Goal: Task Accomplishment & Management: Use online tool/utility

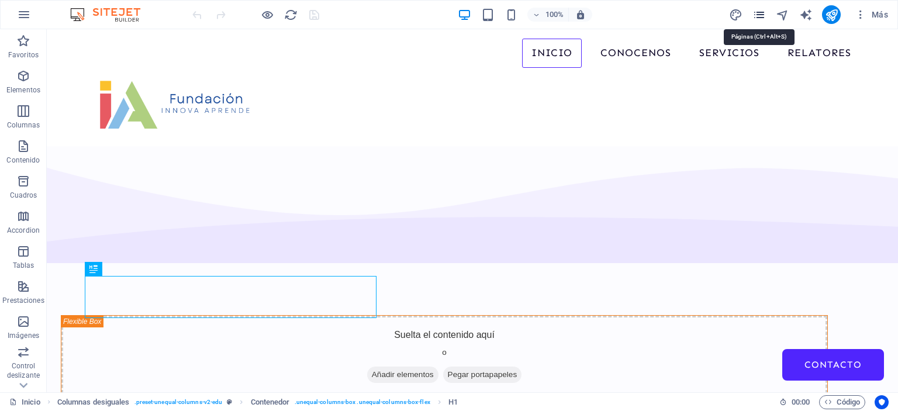
click at [760, 13] on icon "pages" at bounding box center [758, 14] width 13 height 13
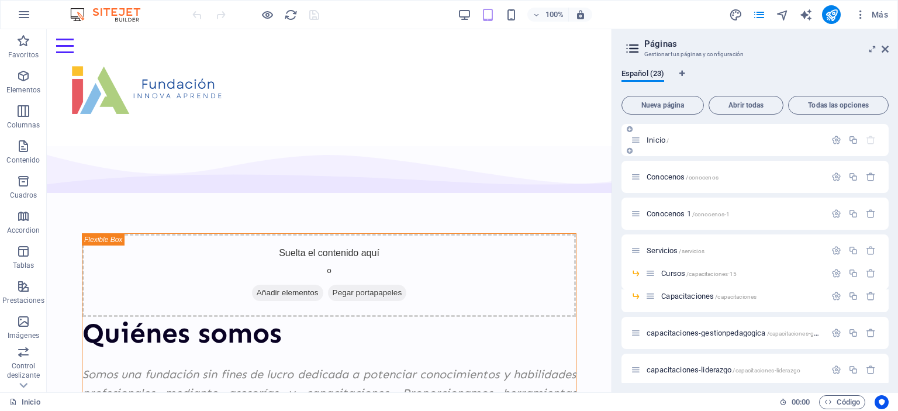
click at [657, 140] on span "Inicio /" at bounding box center [657, 140] width 22 height 9
click at [653, 137] on span "Inicio /" at bounding box center [657, 140] width 22 height 9
click at [660, 177] on span "Conocenos /conocenos" at bounding box center [682, 176] width 72 height 9
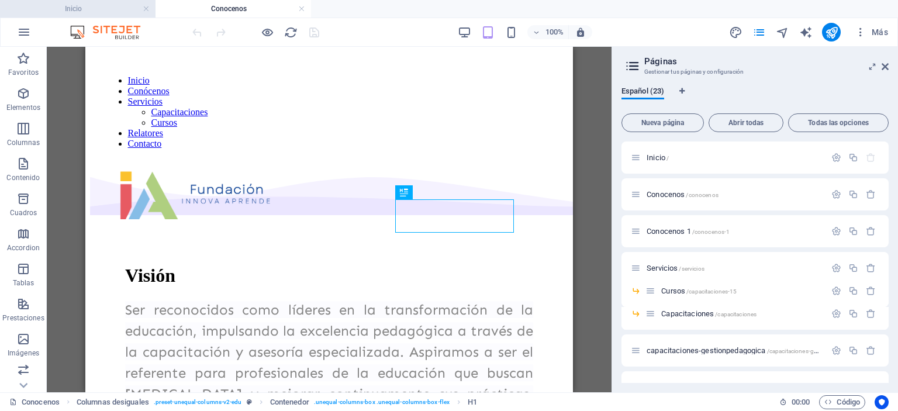
click at [102, 9] on h4 "Inicio" at bounding box center [77, 8] width 155 height 13
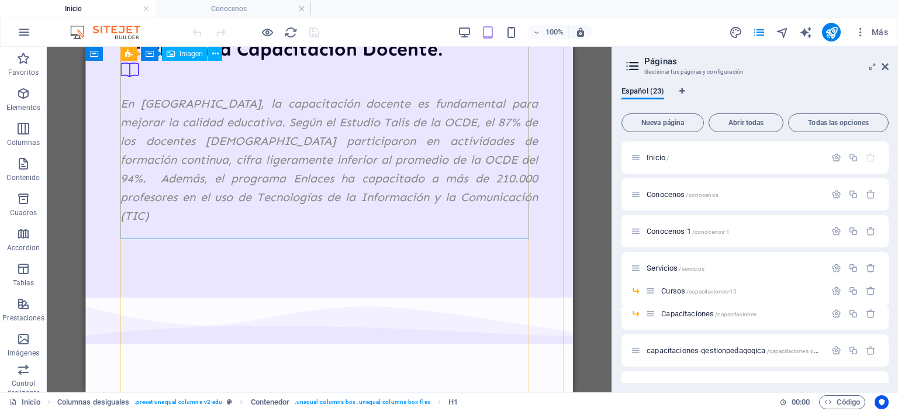
scroll to position [1286, 0]
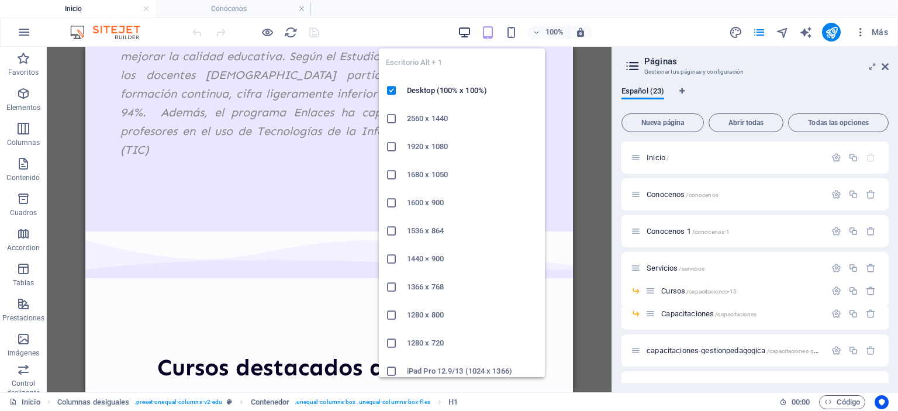
click at [462, 28] on icon "button" at bounding box center [464, 32] width 13 height 13
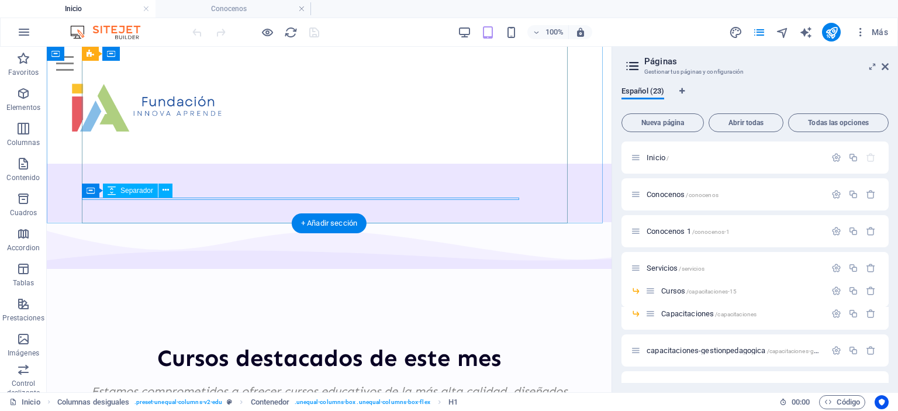
scroll to position [1227, 0]
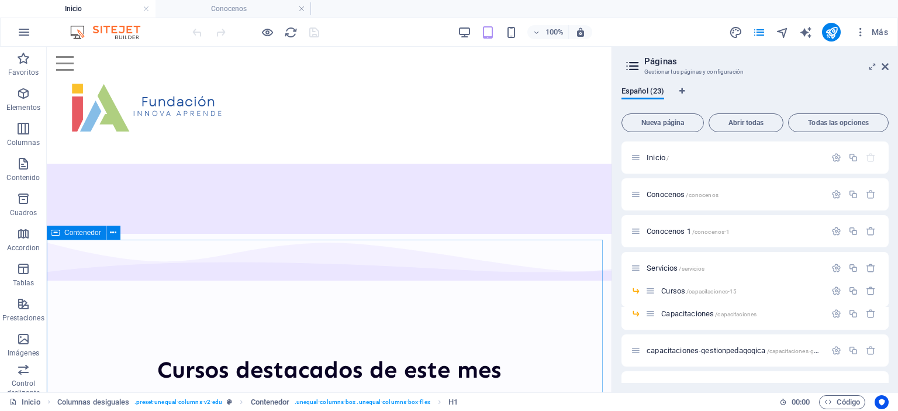
click at [77, 230] on span "Contenedor" at bounding box center [82, 232] width 37 height 7
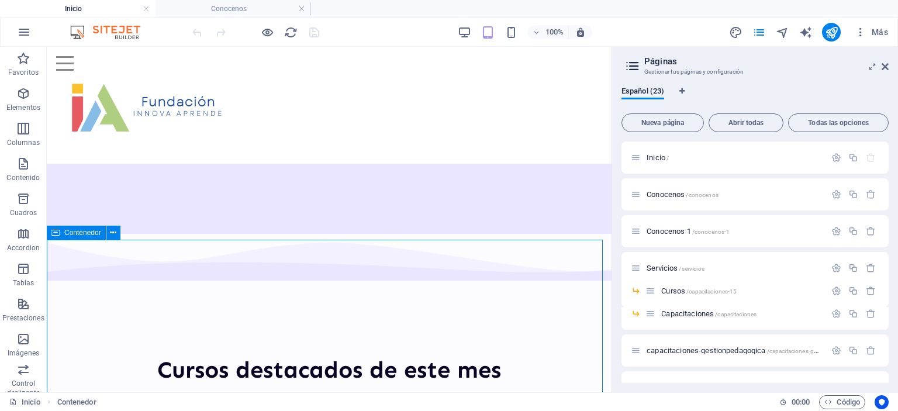
click at [77, 230] on span "Contenedor" at bounding box center [82, 232] width 37 height 7
select select "multiple-waves"
select select "rem"
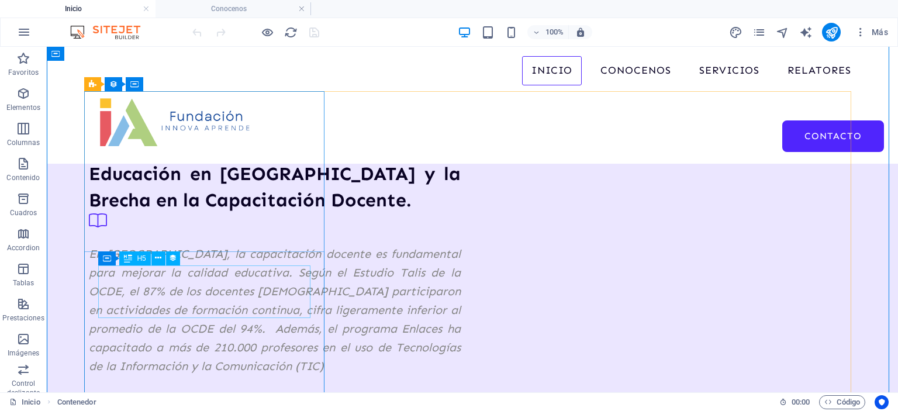
scroll to position [994, 0]
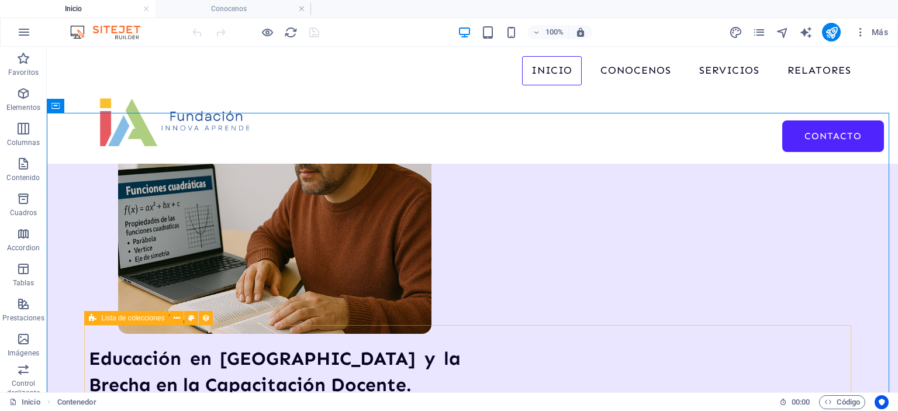
click at [93, 316] on icon at bounding box center [93, 318] width 8 height 14
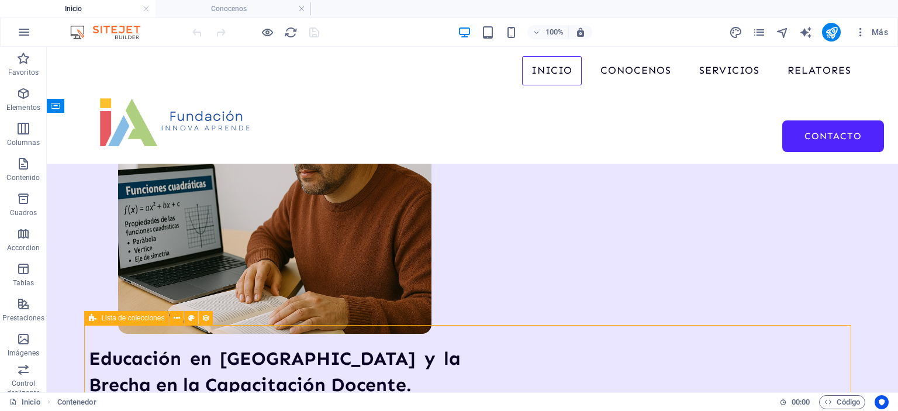
click at [92, 316] on icon at bounding box center [93, 318] width 8 height 14
select select "67d02240190c582c0a6871d0"
select select "createdAt_DESC"
select select "columns.our-top-course"
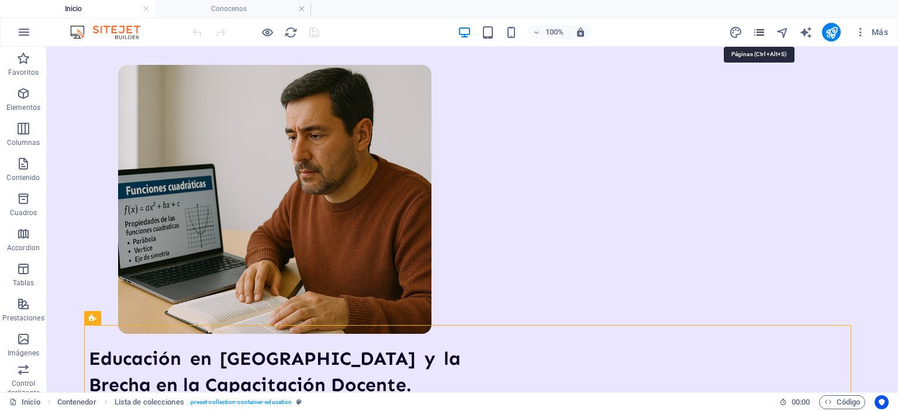
click at [755, 29] on icon "pages" at bounding box center [758, 32] width 13 height 13
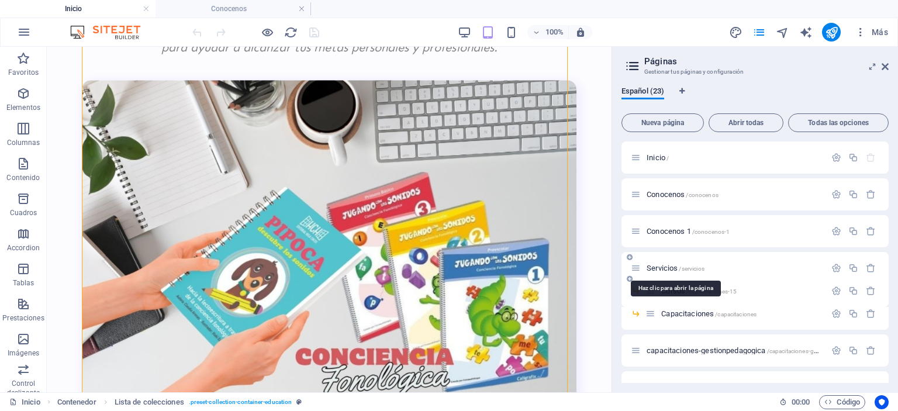
click at [666, 269] on span "Servicios /servicios" at bounding box center [675, 268] width 58 height 9
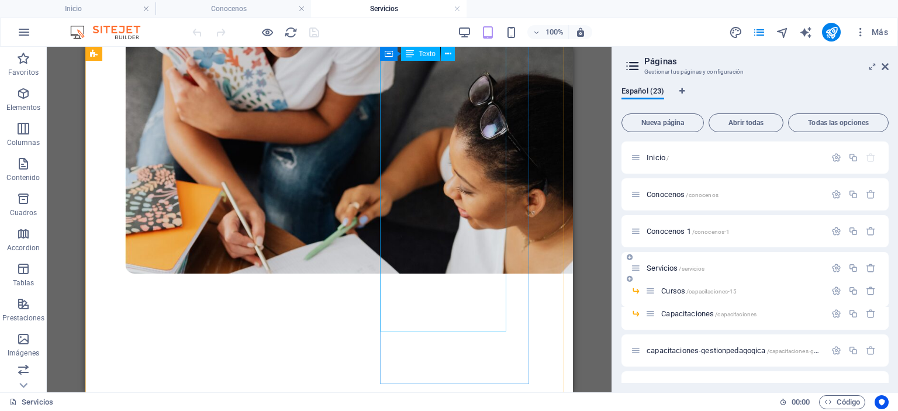
scroll to position [351, 0]
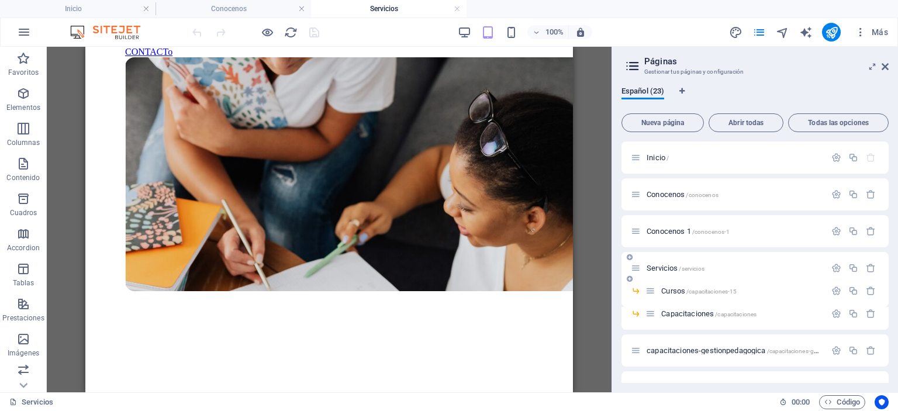
click at [670, 268] on span "Servicios /servicios" at bounding box center [675, 268] width 58 height 9
click at [673, 290] on span "Cursos /capacitaciones-15" at bounding box center [698, 290] width 75 height 9
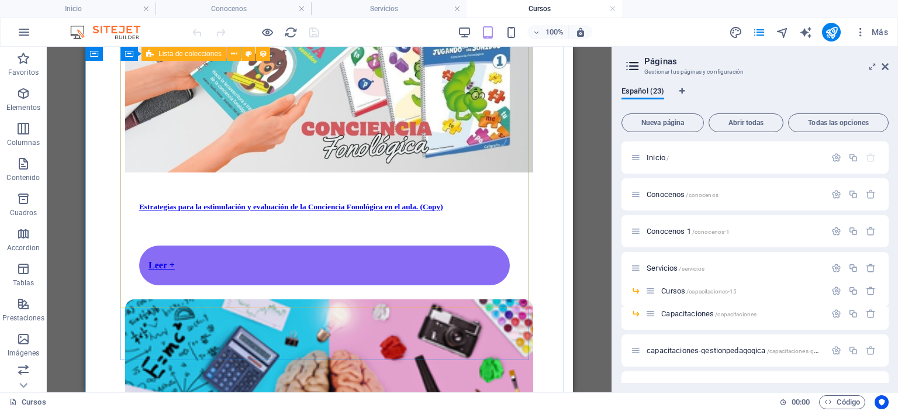
scroll to position [234, 0]
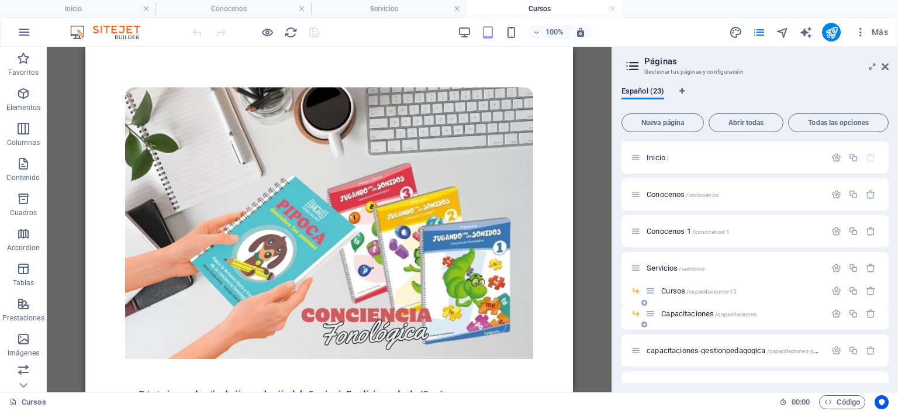
click at [698, 316] on span "Capacitaciones /capacitaciones" at bounding box center [708, 313] width 95 height 9
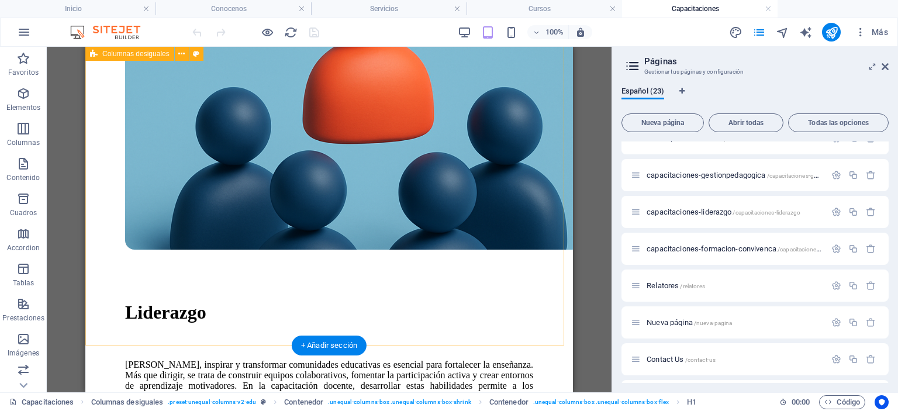
scroll to position [351, 0]
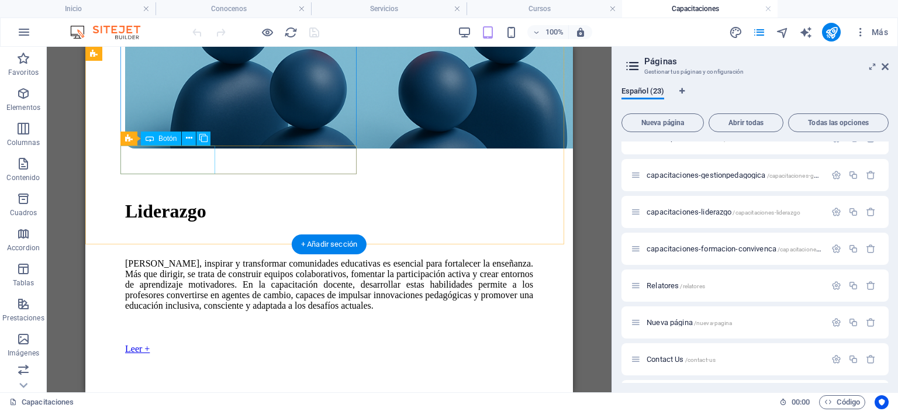
click at [175, 344] on div "Leer +" at bounding box center [329, 349] width 408 height 11
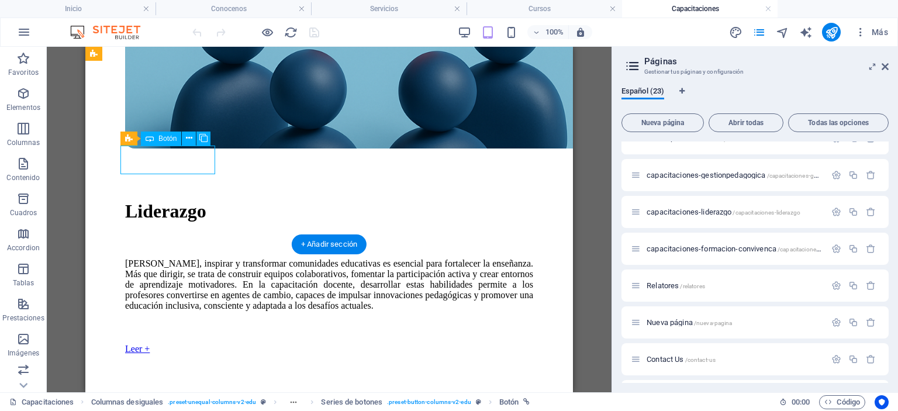
click at [175, 344] on div "Leer +" at bounding box center [329, 349] width 408 height 11
select select "px"
select select "7"
select select
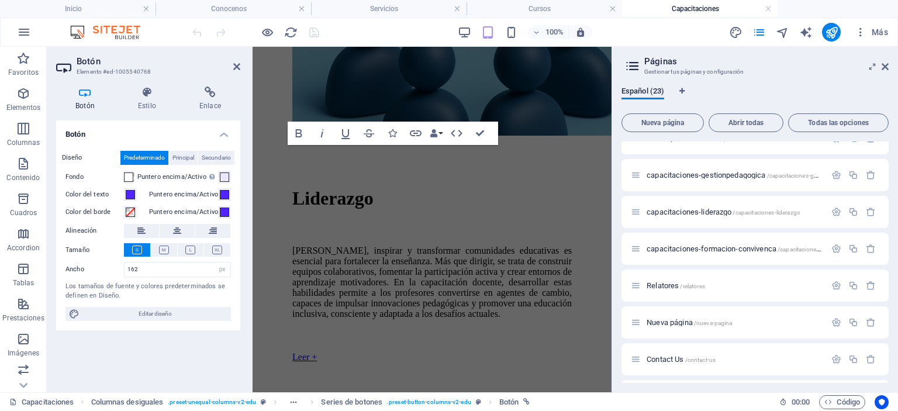
scroll to position [525, 0]
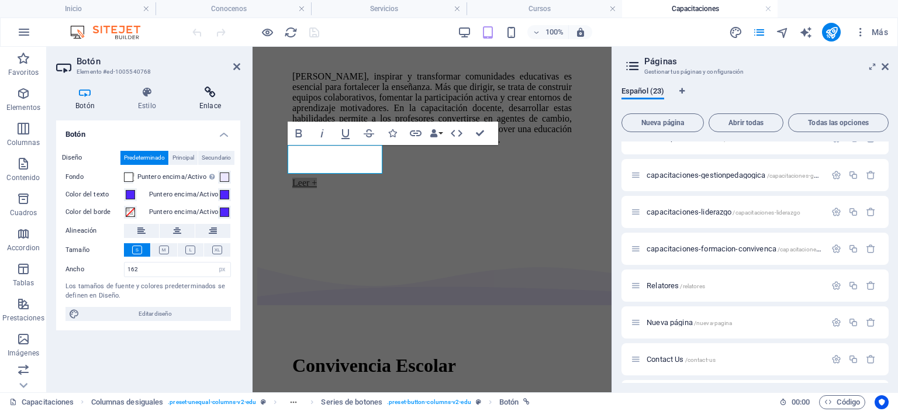
click at [217, 99] on h4 "Enlace" at bounding box center [210, 99] width 60 height 25
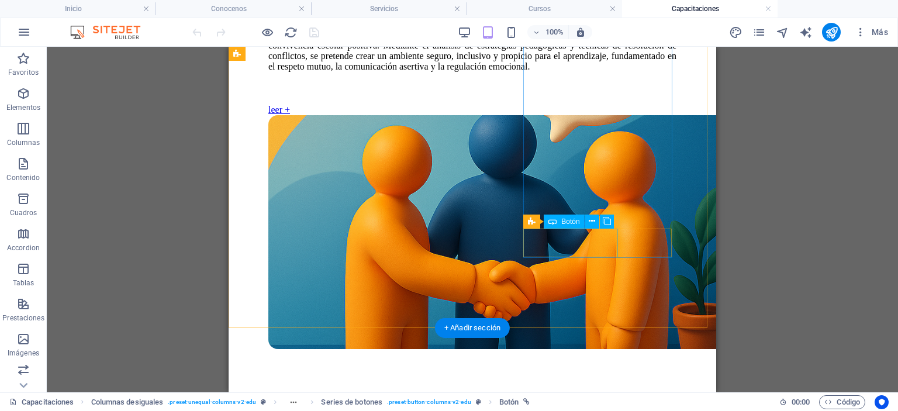
scroll to position [935, 0]
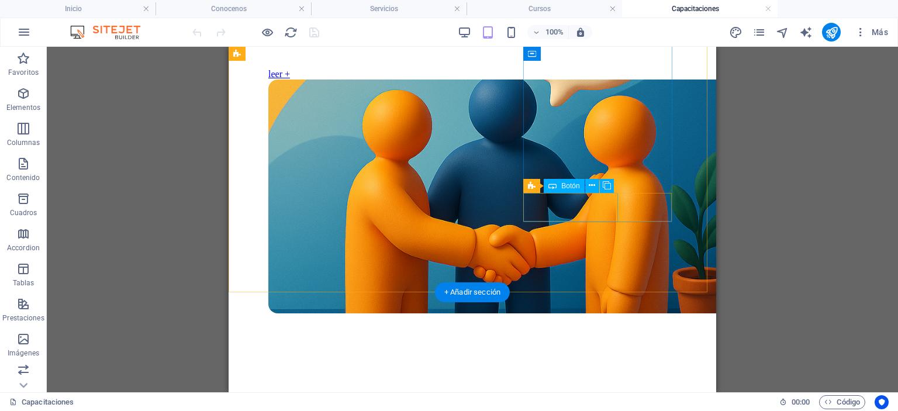
click at [575, 79] on div "leer +" at bounding box center [472, 74] width 408 height 11
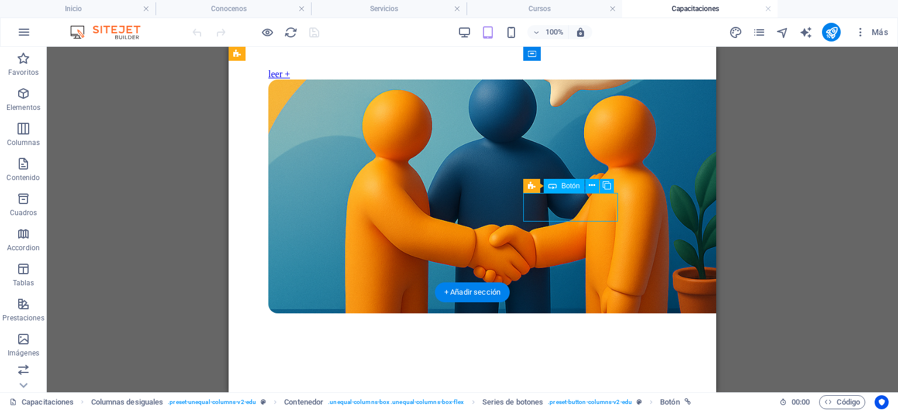
click at [575, 79] on div "leer +" at bounding box center [472, 74] width 408 height 11
select select "px"
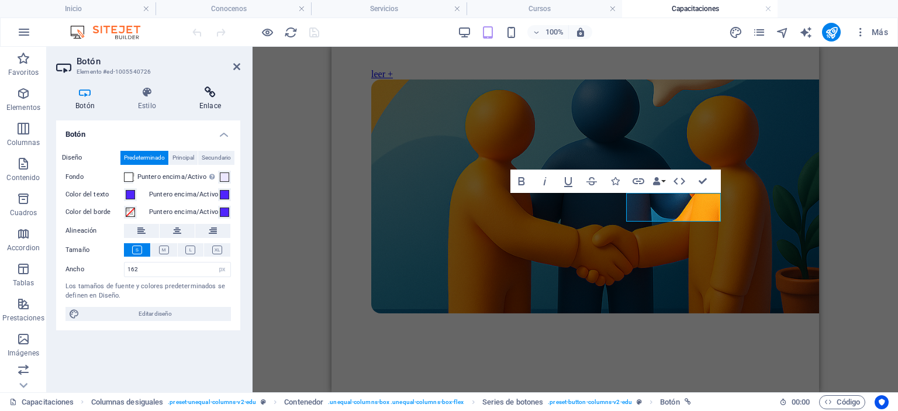
click at [217, 99] on h4 "Enlace" at bounding box center [210, 99] width 60 height 25
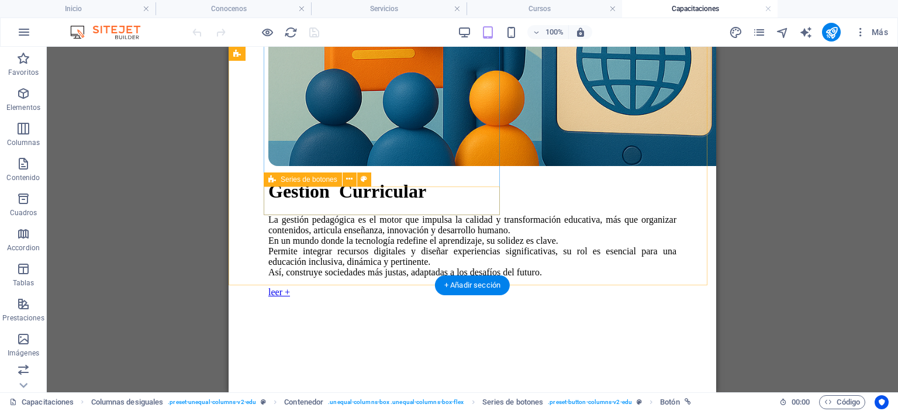
scroll to position [1520, 0]
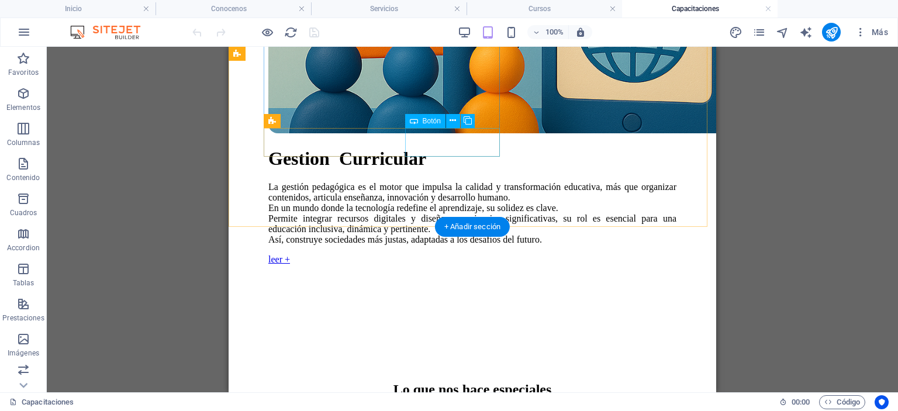
click at [458, 254] on div "leer +" at bounding box center [472, 259] width 408 height 11
select select "px"
select select "11"
select select
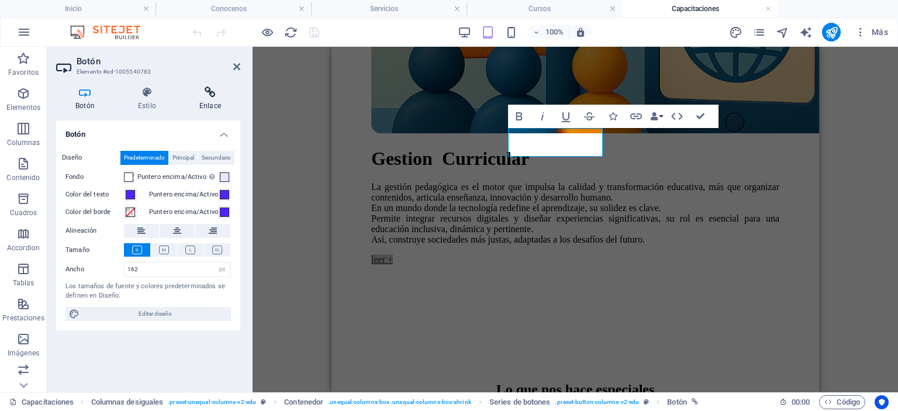
click at [226, 107] on h4 "Enlace" at bounding box center [210, 99] width 60 height 25
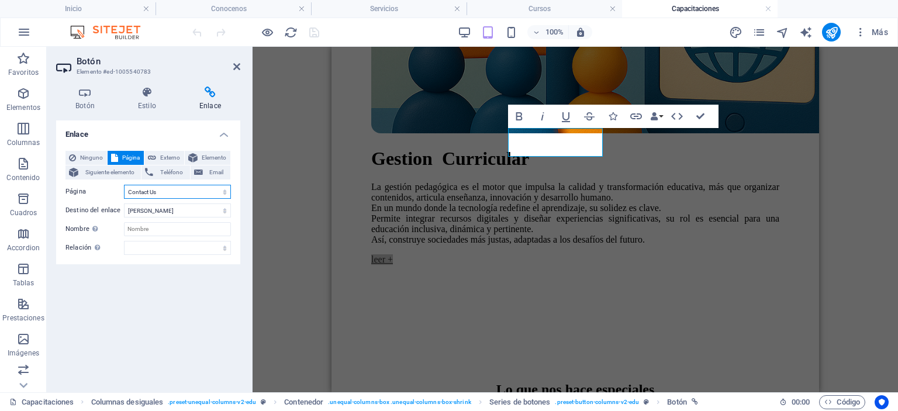
click at [201, 191] on select "Inicio Conocenos Conocenos 1 Servicios -- Cursos -- Capacitaciones capacitacion…" at bounding box center [177, 192] width 107 height 14
select select "8"
click at [124, 185] on select "Inicio Conocenos Conocenos 1 Servicios -- Cursos -- Capacitaciones capacitacion…" at bounding box center [177, 192] width 107 height 14
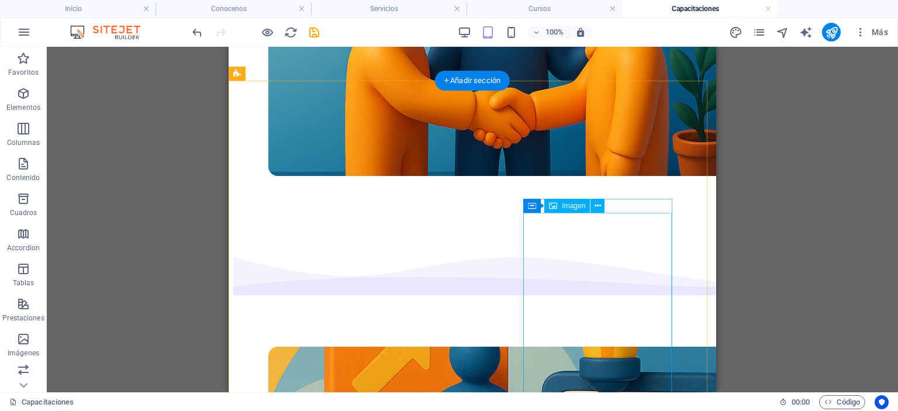
scroll to position [1052, 0]
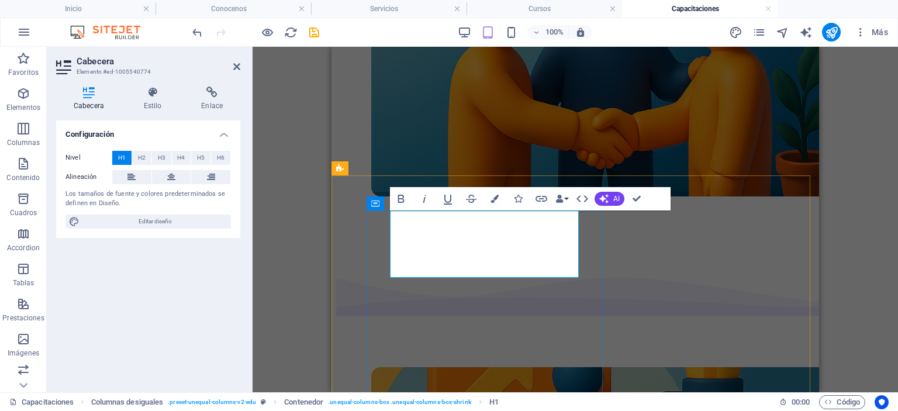
drag, startPoint x: 499, startPoint y: 258, endPoint x: 396, endPoint y: 251, distance: 103.1
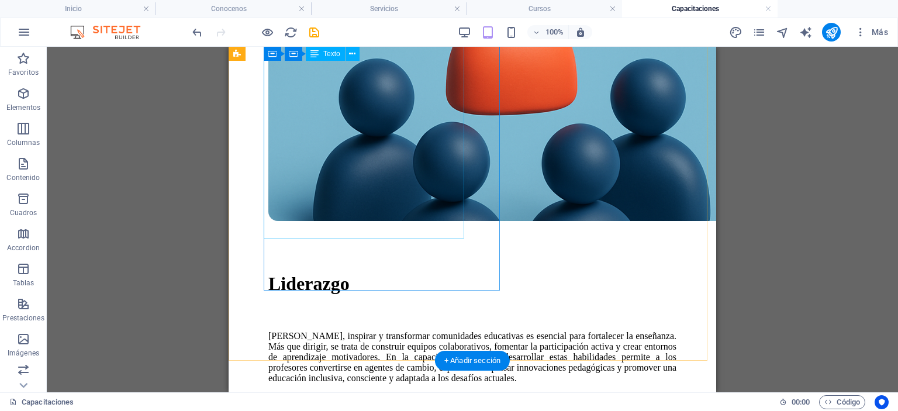
scroll to position [409, 0]
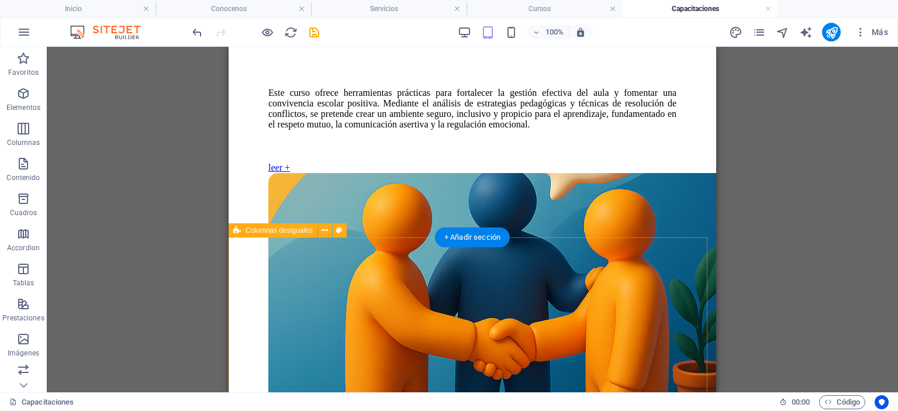
scroll to position [818, 0]
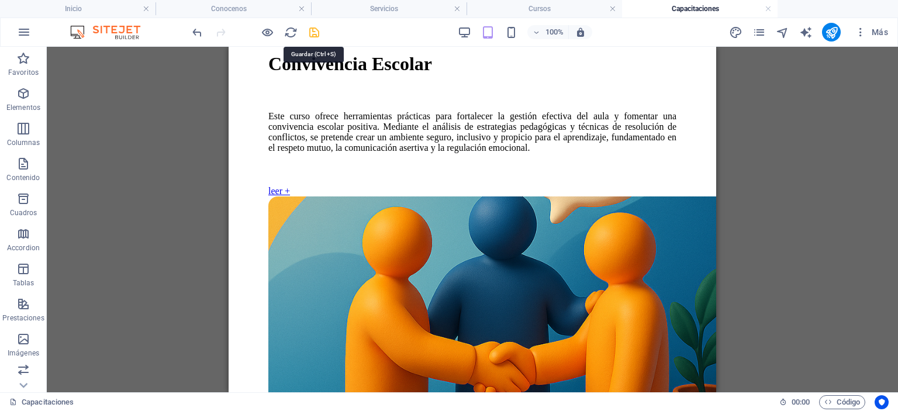
click at [315, 34] on icon "save" at bounding box center [313, 32] width 13 height 13
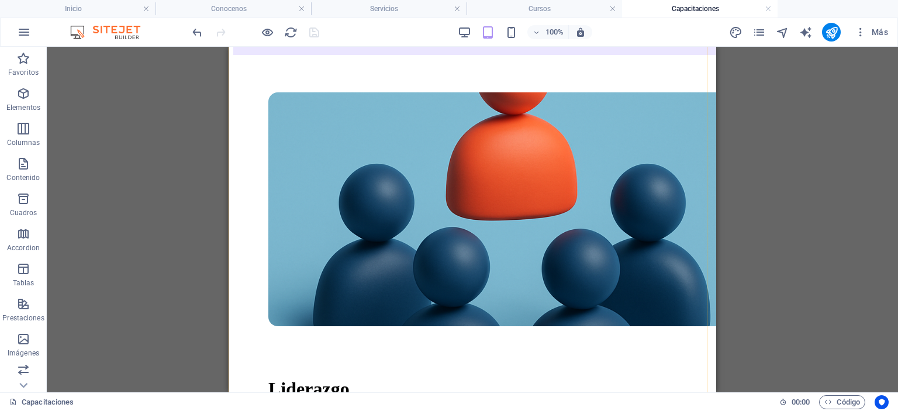
scroll to position [292, 0]
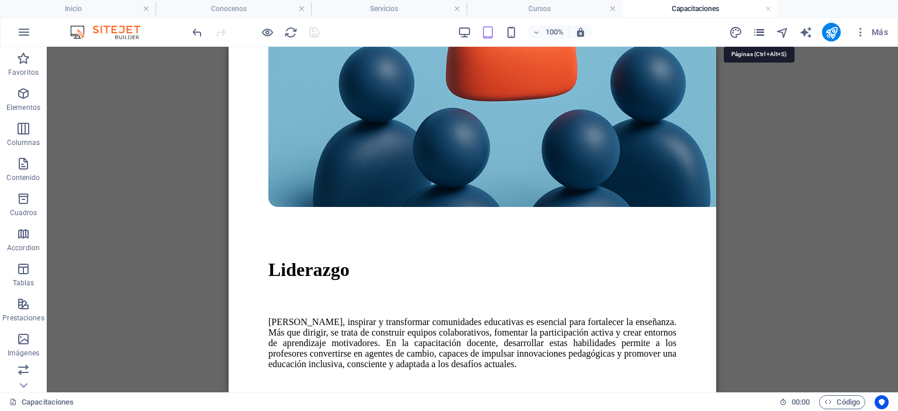
click at [755, 32] on icon "pages" at bounding box center [758, 32] width 13 height 13
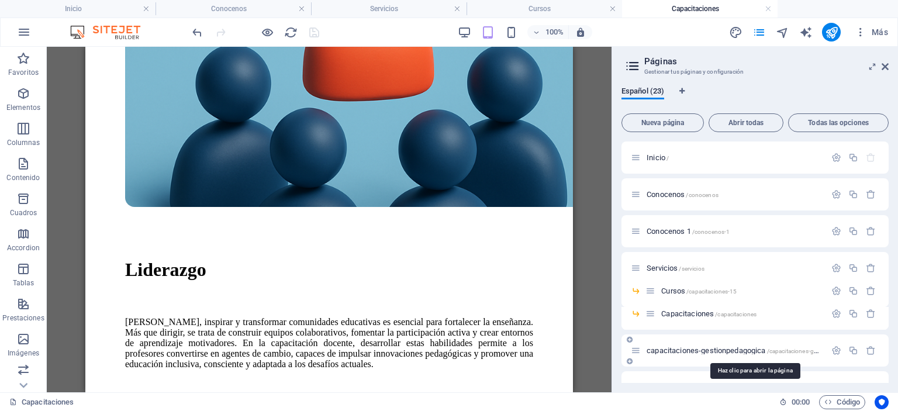
click at [739, 349] on span "capacitaciones-gestionpedagogica /capacitaciones-gestionpedagogica" at bounding box center [753, 350] width 215 height 9
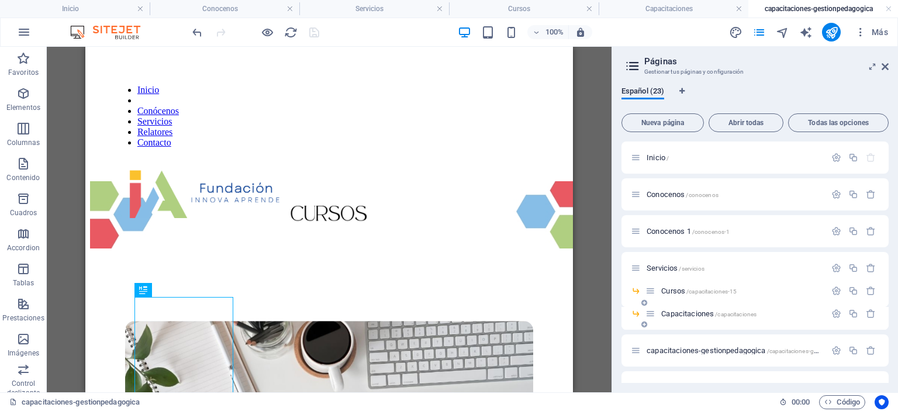
scroll to position [0, 0]
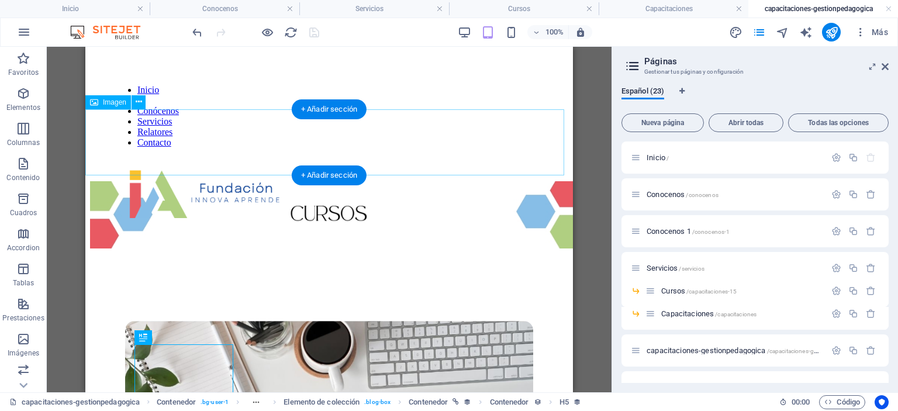
click at [299, 181] on figure at bounding box center [329, 216] width 478 height 70
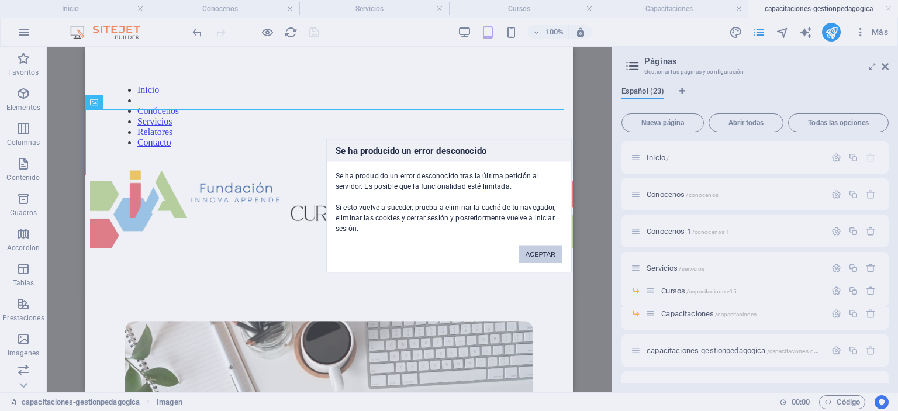
click at [538, 247] on button "ACEPTAR" at bounding box center [540, 254] width 44 height 18
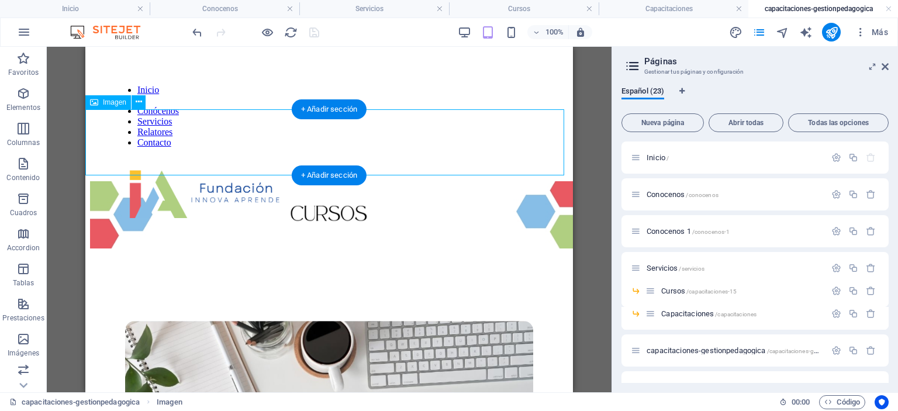
click at [412, 181] on figure at bounding box center [329, 216] width 478 height 70
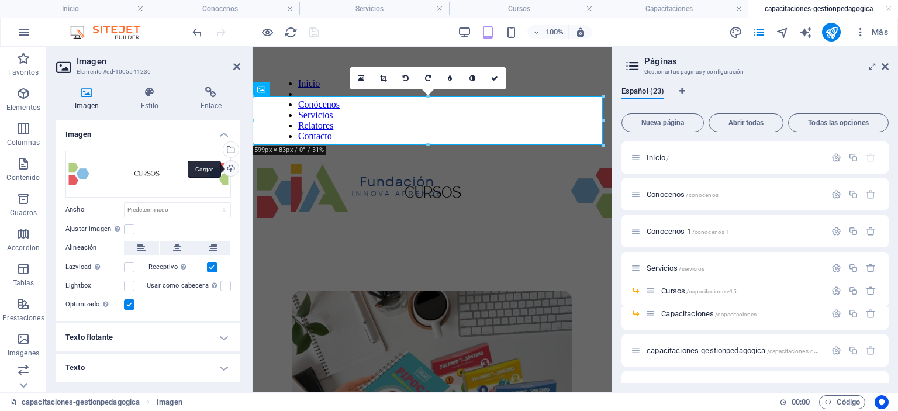
click at [231, 168] on div "Cargar" at bounding box center [230, 170] width 18 height 18
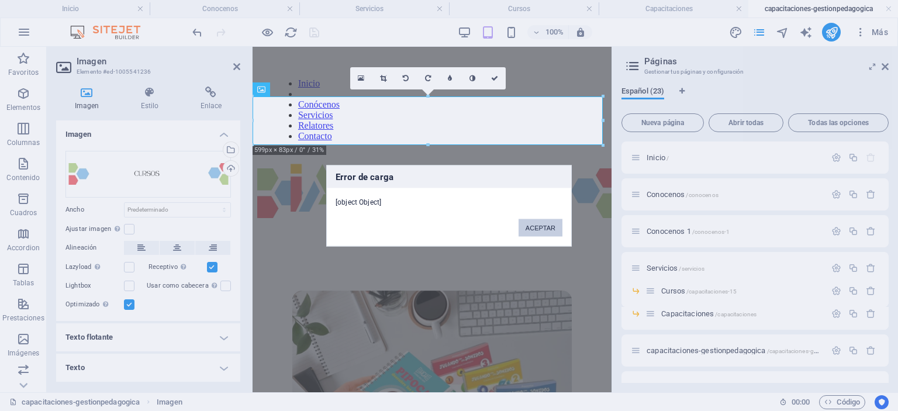
click at [539, 227] on button "ACEPTAR" at bounding box center [540, 228] width 44 height 18
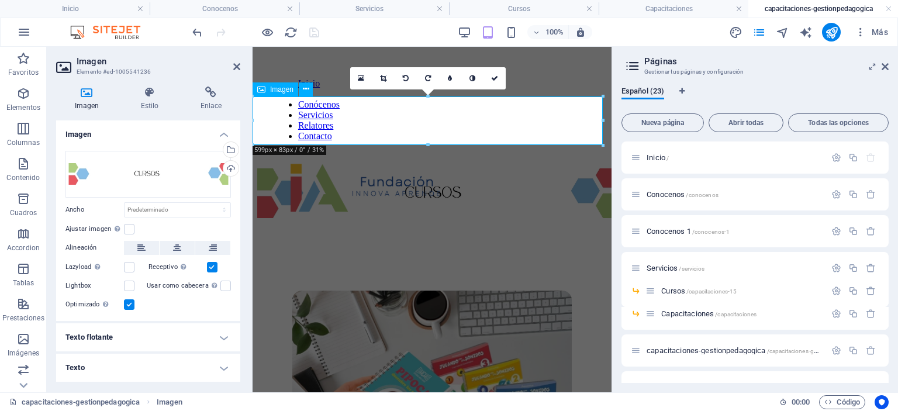
click at [365, 168] on figure at bounding box center [432, 194] width 350 height 52
click at [497, 78] on icon at bounding box center [494, 78] width 7 height 7
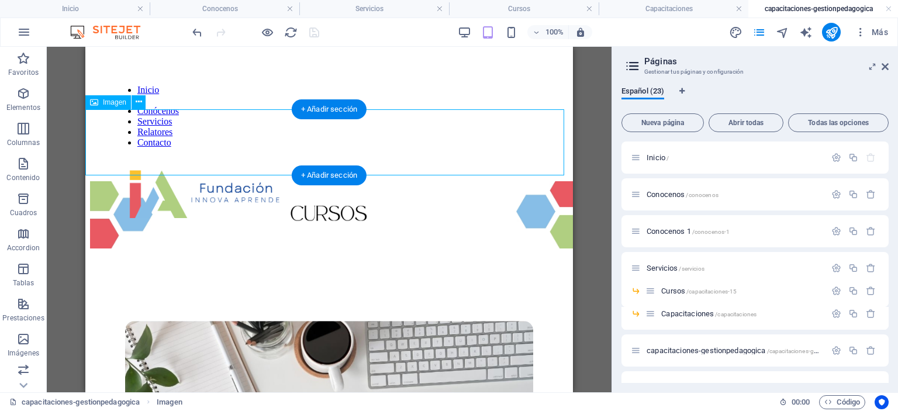
click at [424, 181] on figure at bounding box center [329, 216] width 478 height 70
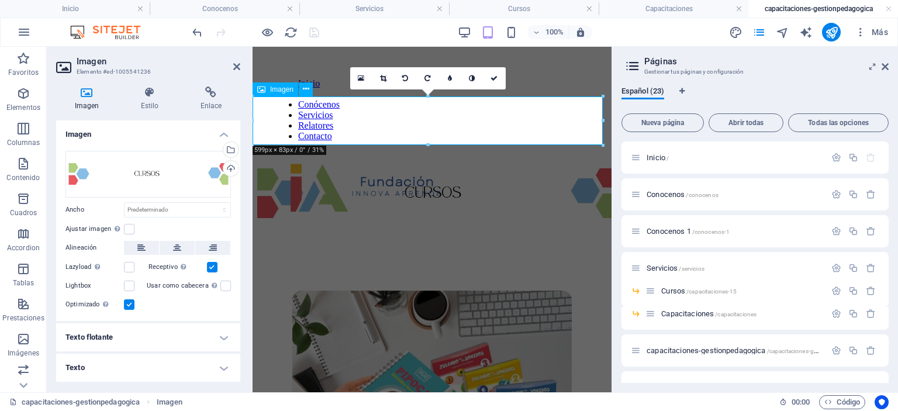
click at [348, 168] on figure at bounding box center [432, 194] width 350 height 52
click at [349, 168] on figure at bounding box center [432, 194] width 350 height 52
click at [229, 168] on div "Cargar" at bounding box center [230, 170] width 18 height 18
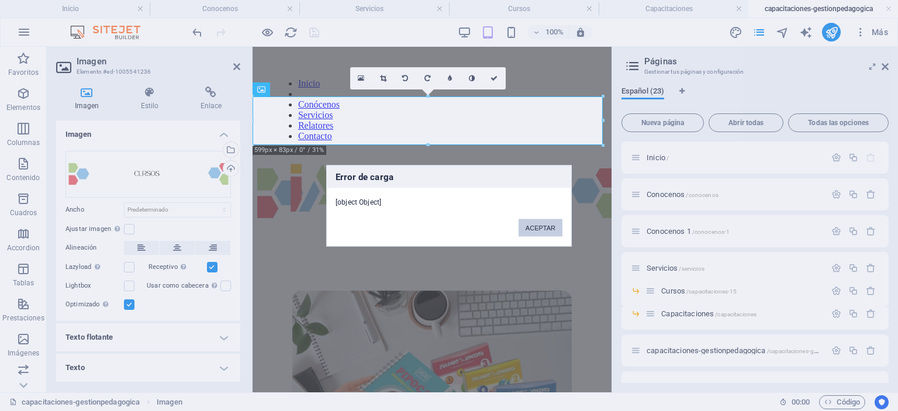
click at [534, 220] on button "ACEPTAR" at bounding box center [540, 228] width 44 height 18
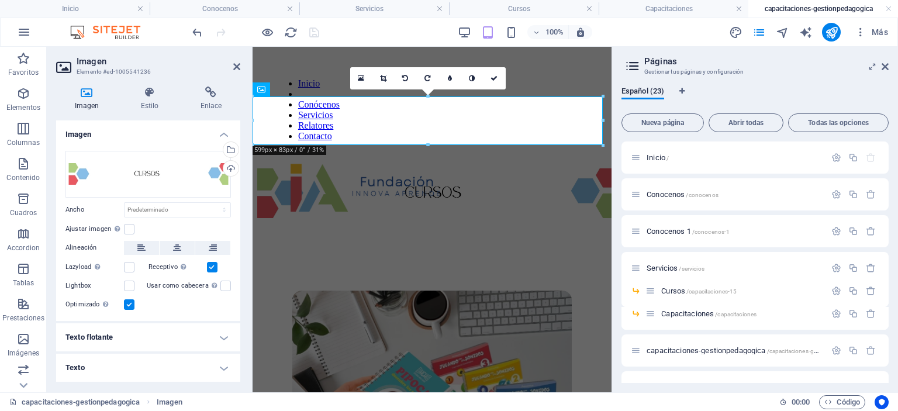
click at [890, 68] on aside "Páginas Gestionar tus páginas y configuración Español (23) Nueva página Abrir t…" at bounding box center [754, 219] width 286 height 345
click at [883, 65] on icon at bounding box center [884, 66] width 7 height 9
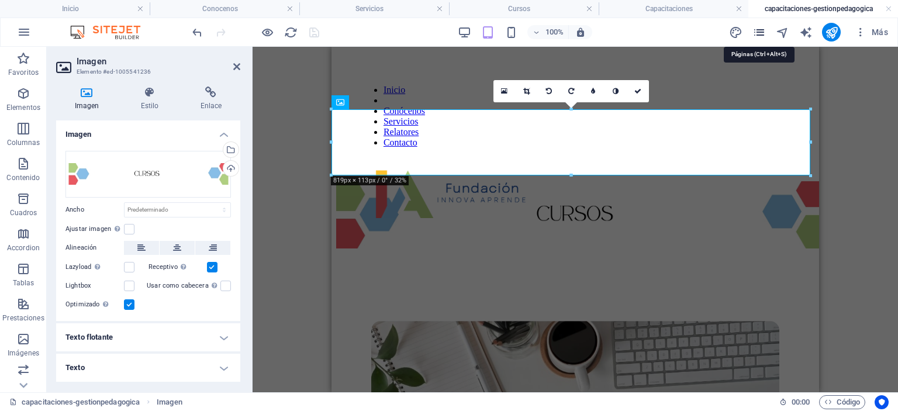
click at [757, 32] on icon "pages" at bounding box center [758, 32] width 13 height 13
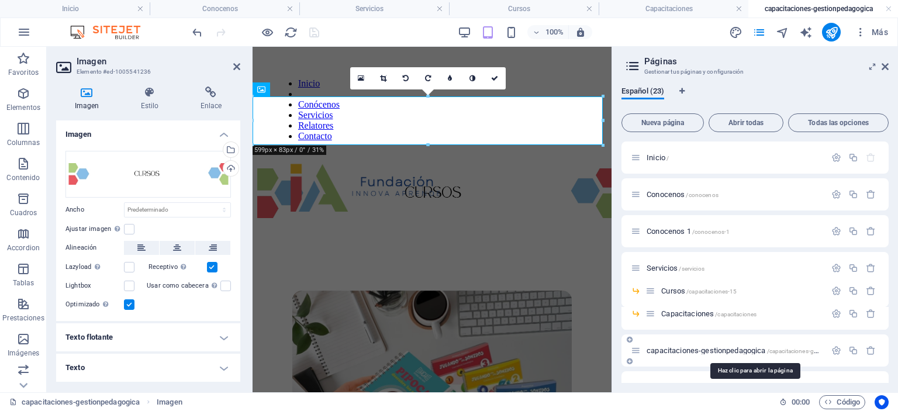
click at [721, 348] on span "capacitaciones-gestionpedagogica /capacitaciones-gestionpedagogica" at bounding box center [753, 350] width 215 height 9
click at [888, 5] on link at bounding box center [888, 9] width 7 height 11
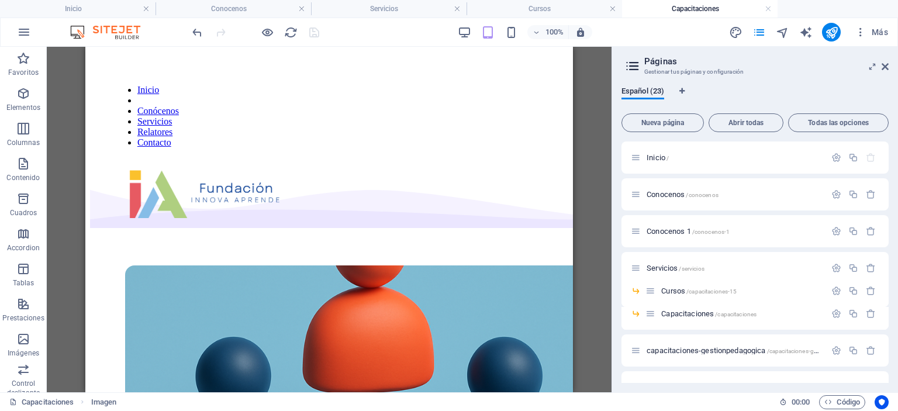
scroll to position [292, 0]
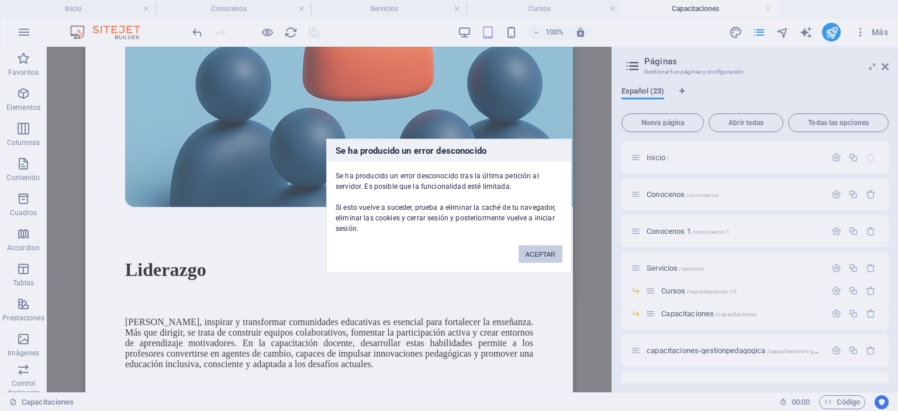
click at [537, 250] on button "ACEPTAR" at bounding box center [540, 254] width 44 height 18
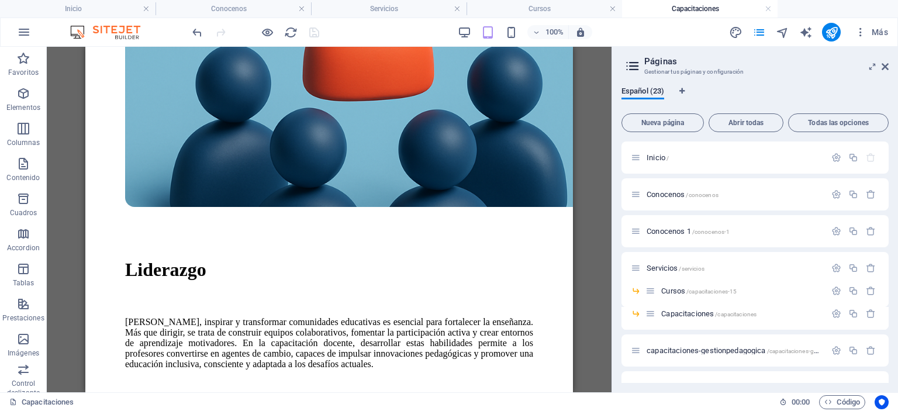
click at [762, 9] on h4 "Capacitaciones" at bounding box center [699, 8] width 155 height 13
click at [770, 8] on link at bounding box center [767, 9] width 7 height 11
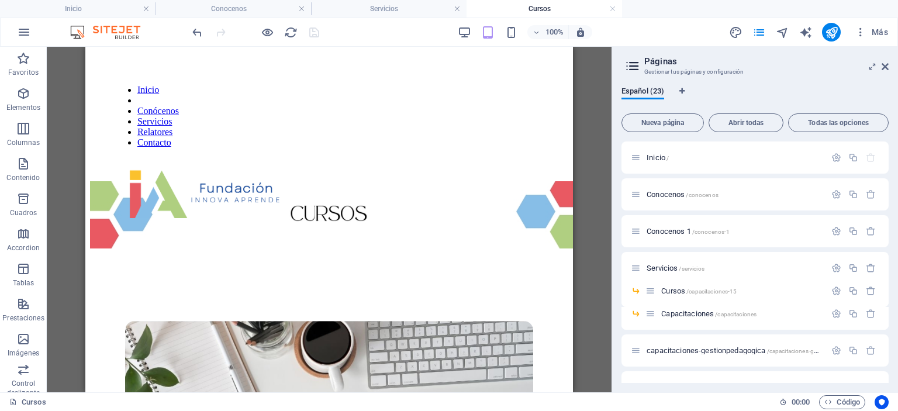
scroll to position [234, 0]
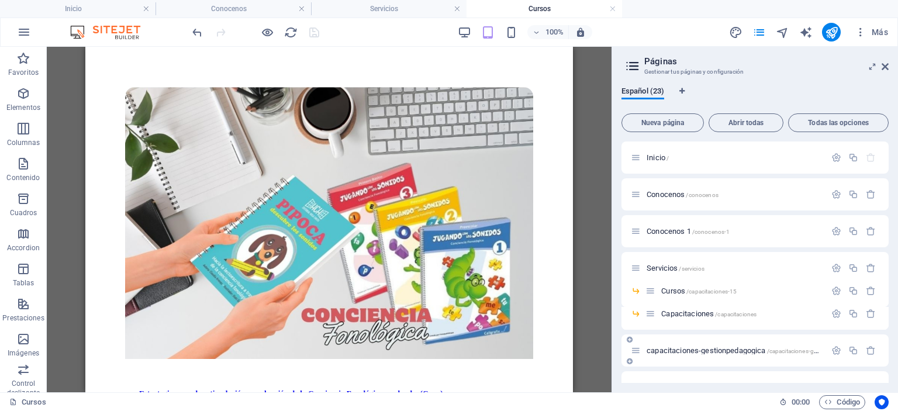
click at [704, 352] on span "capacitaciones-gestionpedagogica /capacitaciones-gestionpedagogica" at bounding box center [753, 350] width 215 height 9
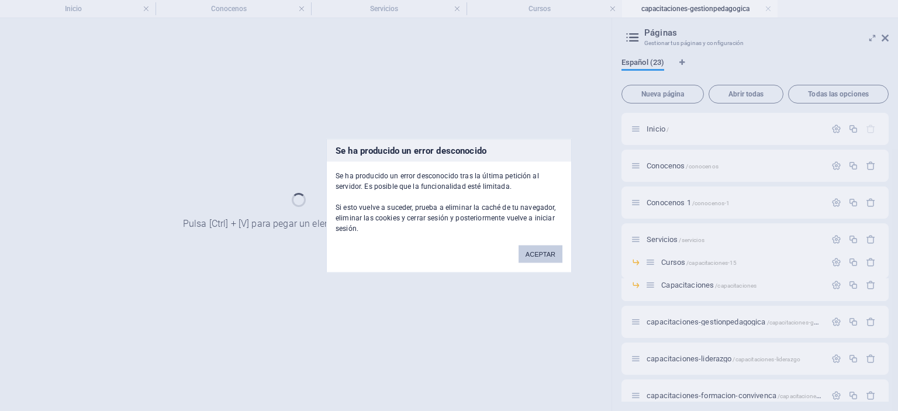
click at [538, 250] on button "ACEPTAR" at bounding box center [540, 254] width 44 height 18
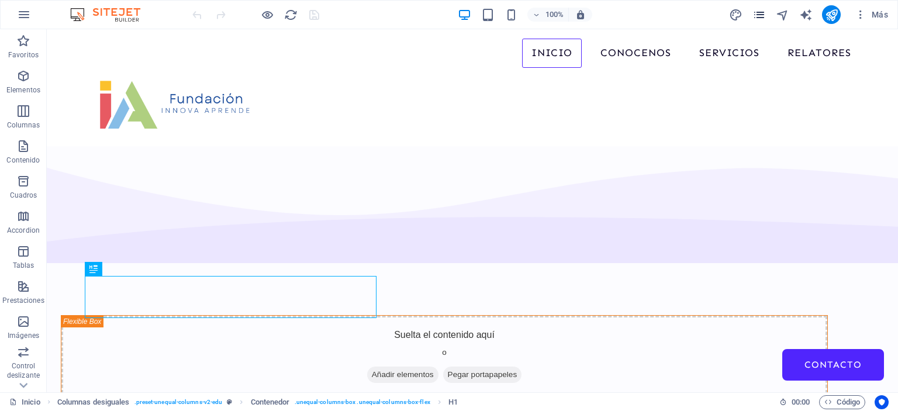
click at [755, 13] on icon "pages" at bounding box center [758, 14] width 13 height 13
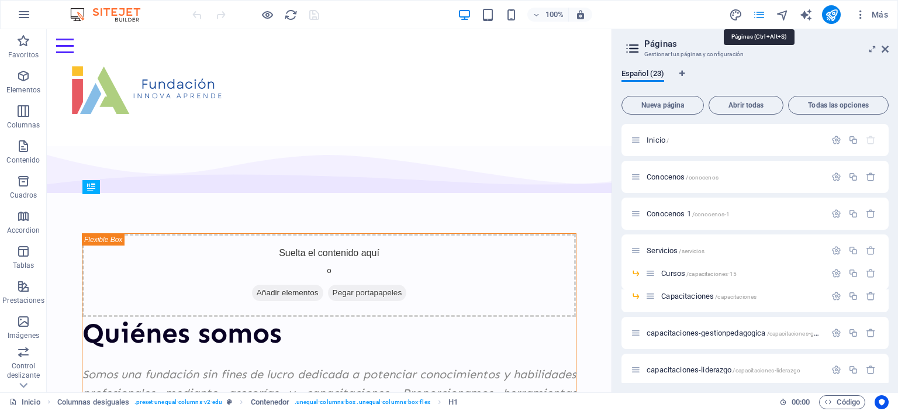
scroll to position [327, 0]
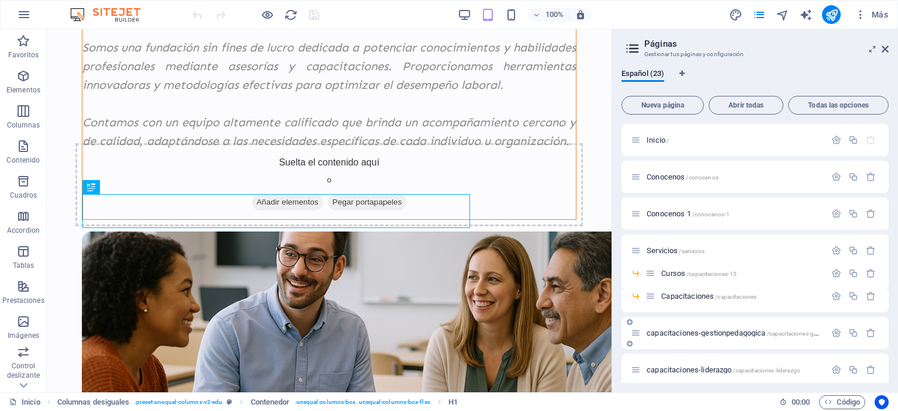
click at [685, 336] on span "capacitaciones-gestionpedagogica /capacitaciones-gestionpedagogica" at bounding box center [753, 332] width 215 height 9
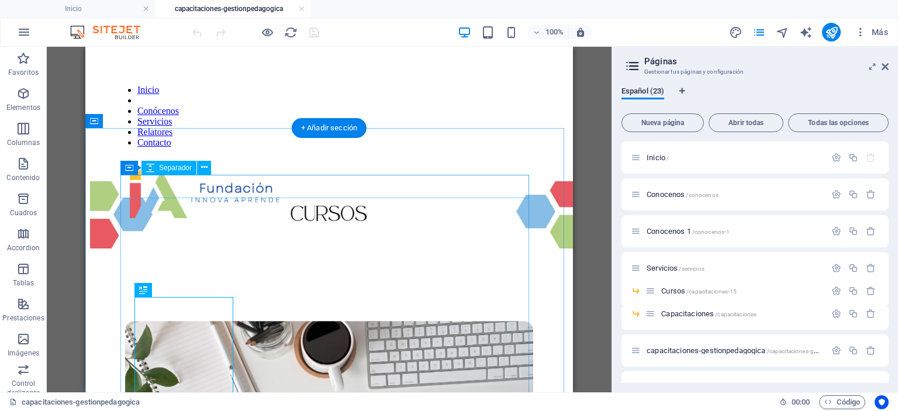
scroll to position [0, 0]
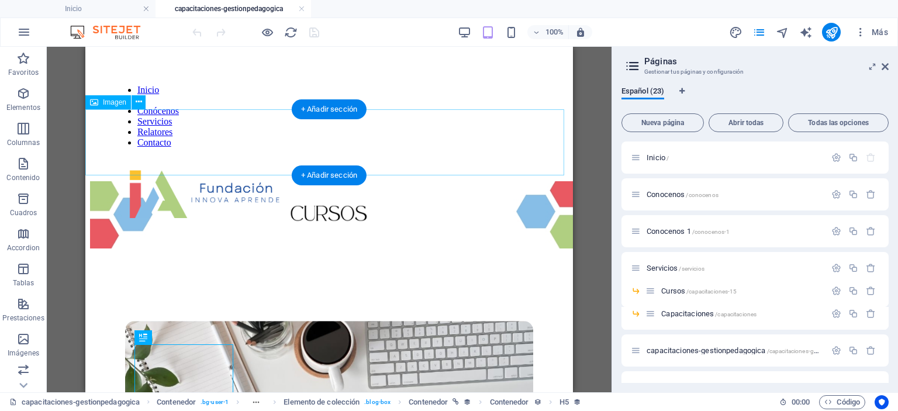
click at [196, 181] on figure at bounding box center [329, 216] width 478 height 70
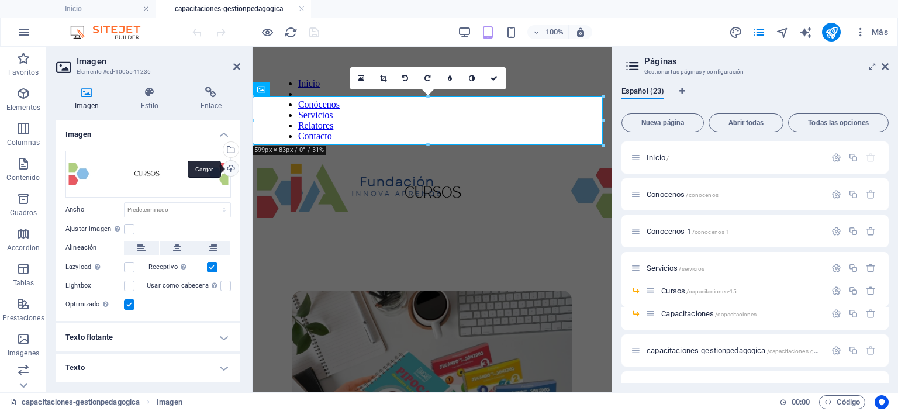
click at [228, 166] on div "Cargar" at bounding box center [230, 170] width 18 height 18
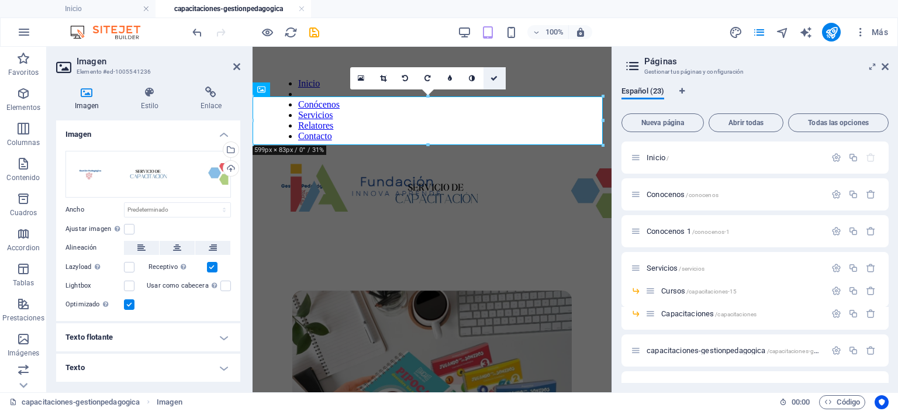
click at [496, 79] on icon at bounding box center [493, 78] width 7 height 7
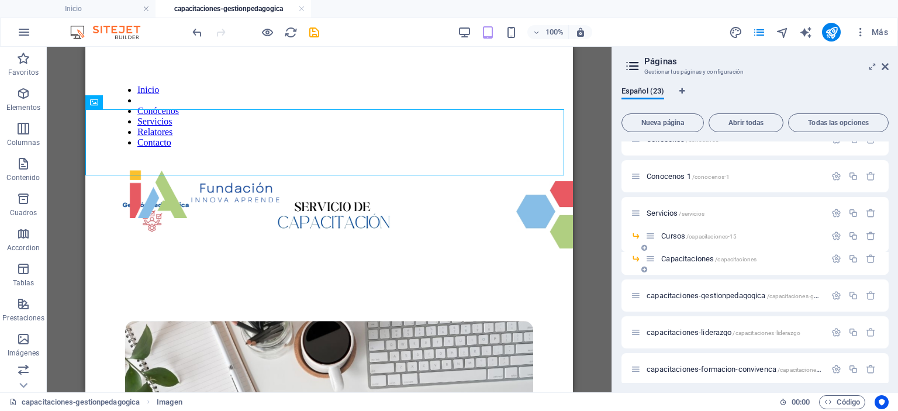
scroll to position [58, 0]
click at [693, 330] on span "capacitaciones-liderazgo /capacitaciones-liderazgo" at bounding box center [723, 328] width 154 height 9
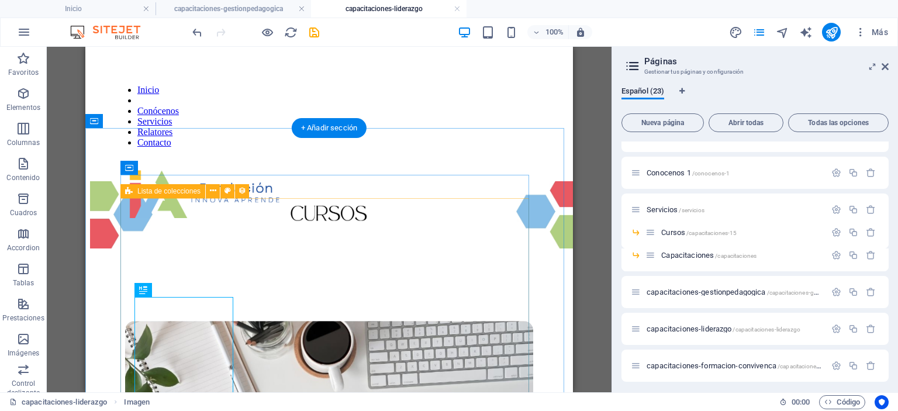
scroll to position [0, 0]
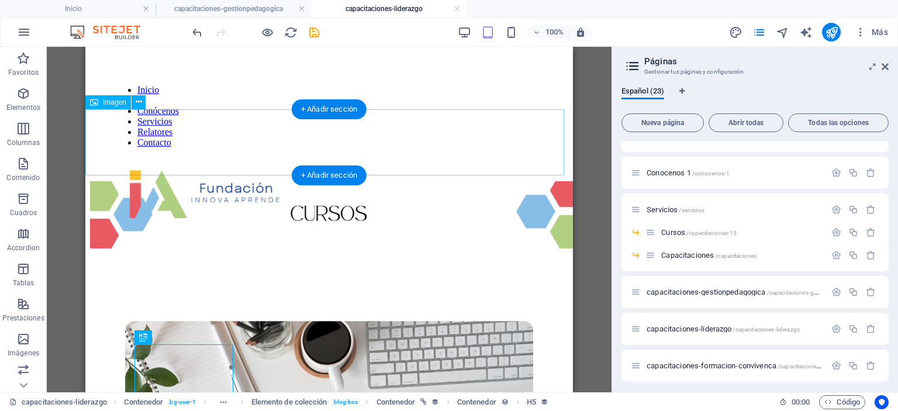
click at [376, 181] on figure at bounding box center [329, 216] width 478 height 70
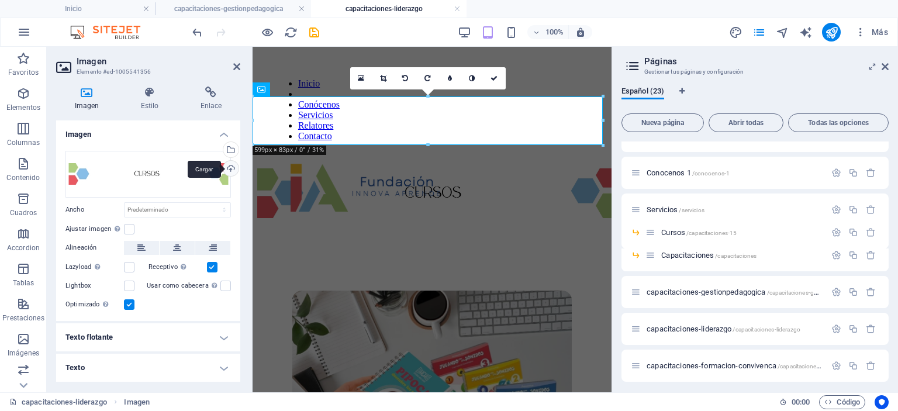
click at [234, 165] on div "Cargar" at bounding box center [230, 170] width 18 height 18
click at [493, 77] on icon at bounding box center [493, 78] width 7 height 7
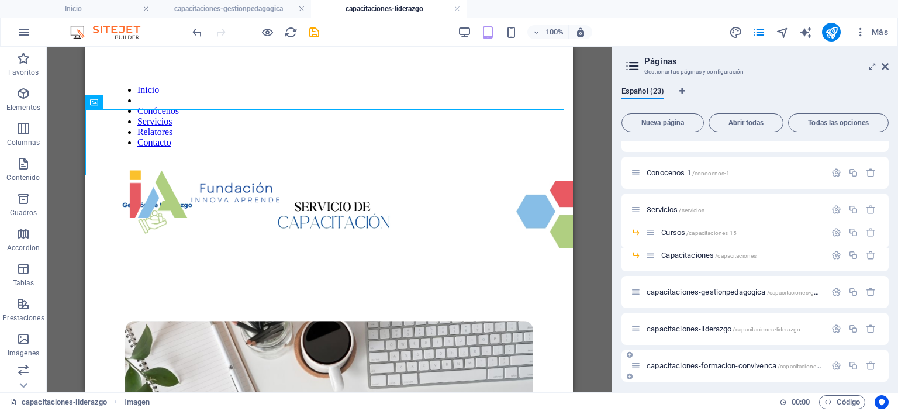
click at [735, 366] on span "capacitaciones-formacion-convivenca /capacitaciones-formacion-convivenca" at bounding box center [762, 365] width 233 height 9
click at [735, 386] on div "Relatores /relatores" at bounding box center [754, 402] width 267 height 32
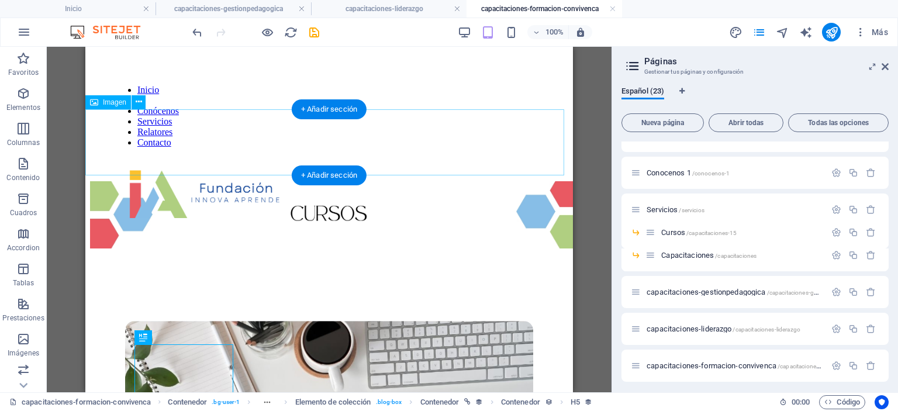
click at [368, 181] on figure at bounding box center [329, 216] width 478 height 70
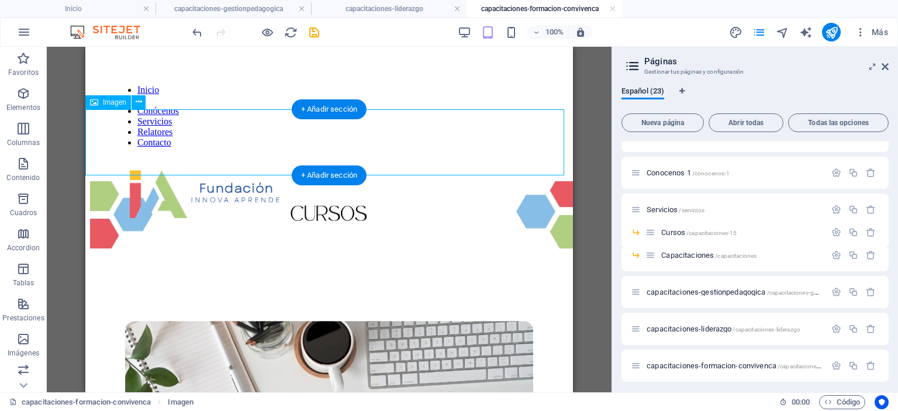
click at [325, 181] on figure at bounding box center [329, 216] width 478 height 70
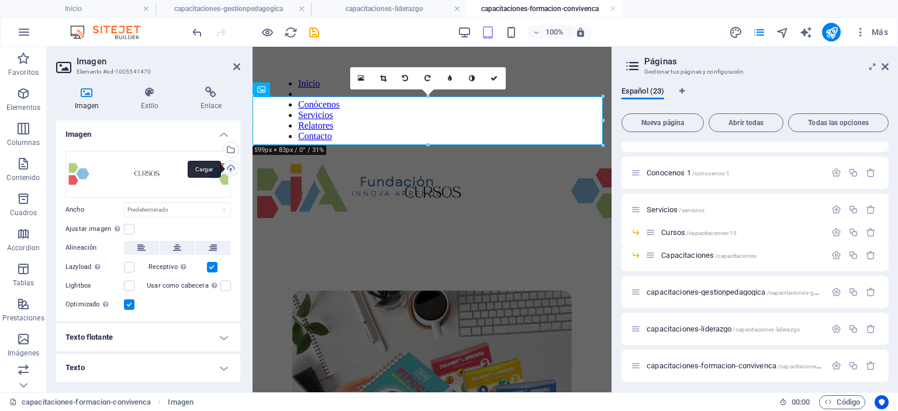
click at [233, 167] on div "Cargar" at bounding box center [230, 170] width 18 height 18
click at [495, 77] on icon at bounding box center [493, 78] width 7 height 7
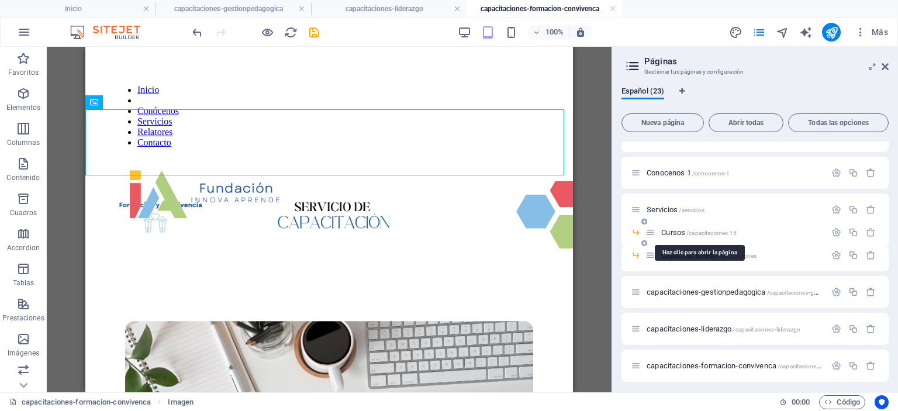
click at [674, 231] on span "Cursos /capacitaciones-15" at bounding box center [698, 232] width 75 height 9
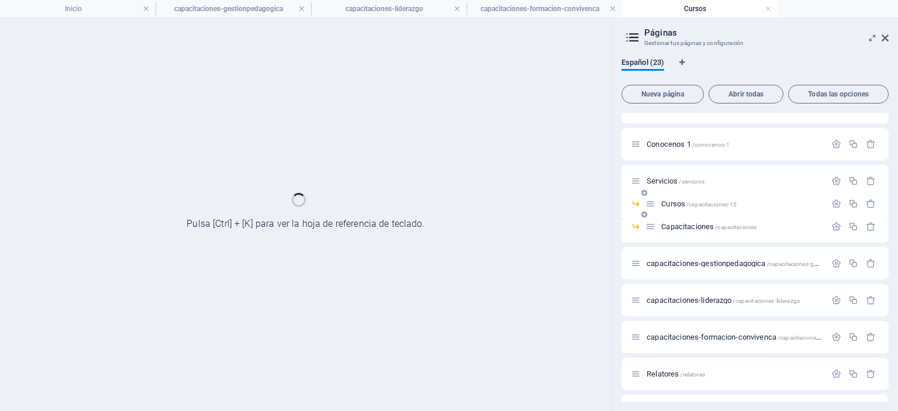
click at [674, 231] on div "Capacitaciones /capacitaciones" at bounding box center [735, 226] width 180 height 13
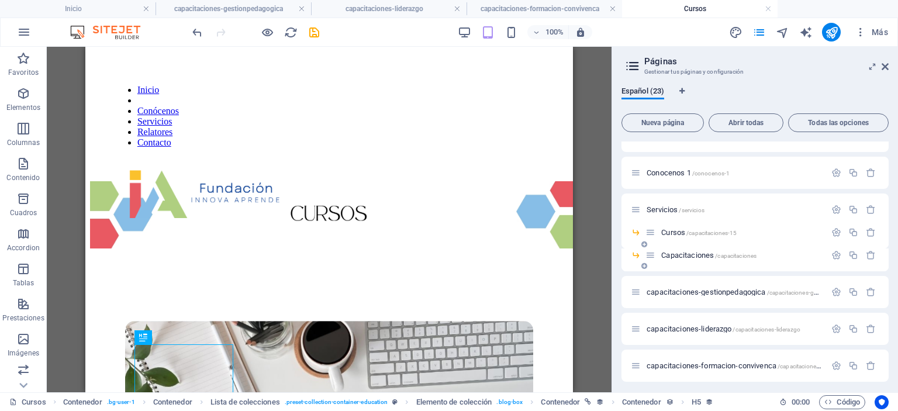
click at [685, 257] on span "Capacitaciones /capacitaciones" at bounding box center [708, 255] width 95 height 9
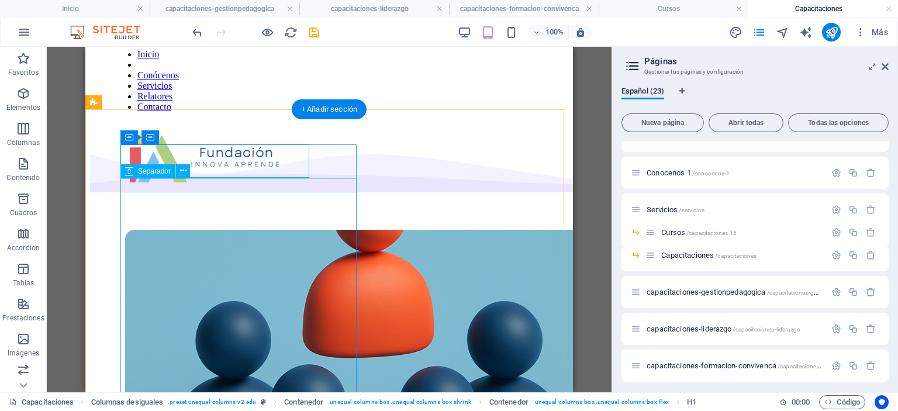
scroll to position [234, 0]
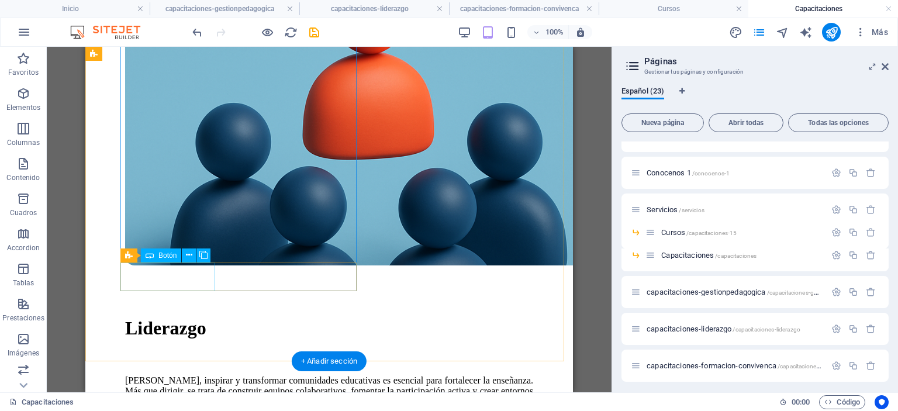
select select "px"
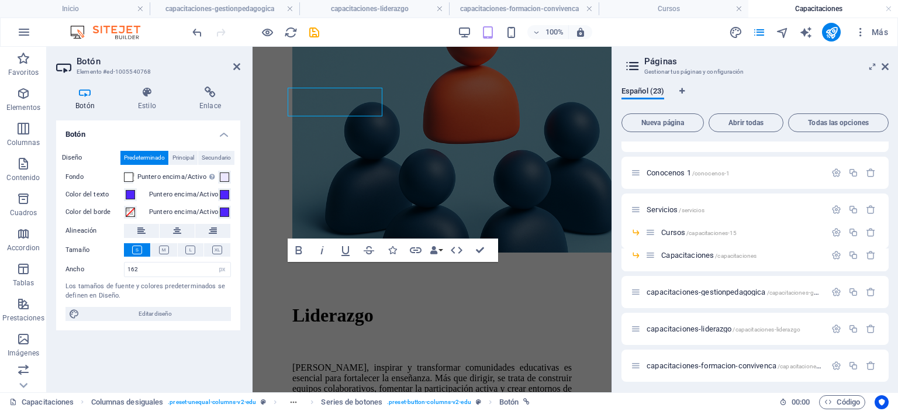
scroll to position [408, 0]
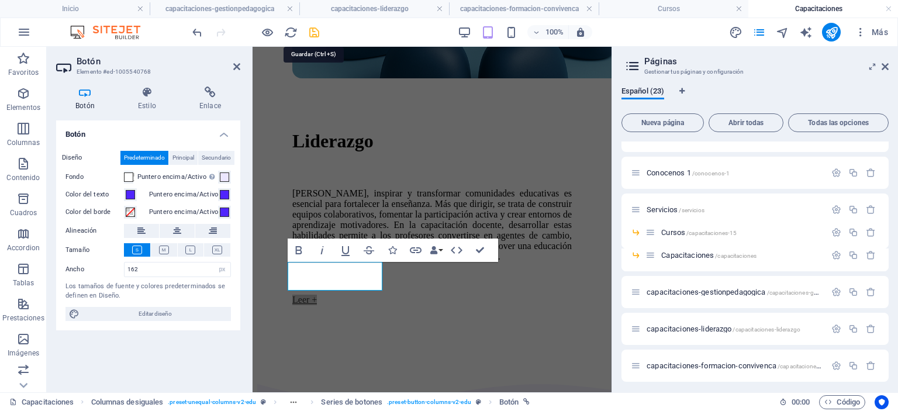
click at [316, 34] on icon "save" at bounding box center [313, 32] width 13 height 13
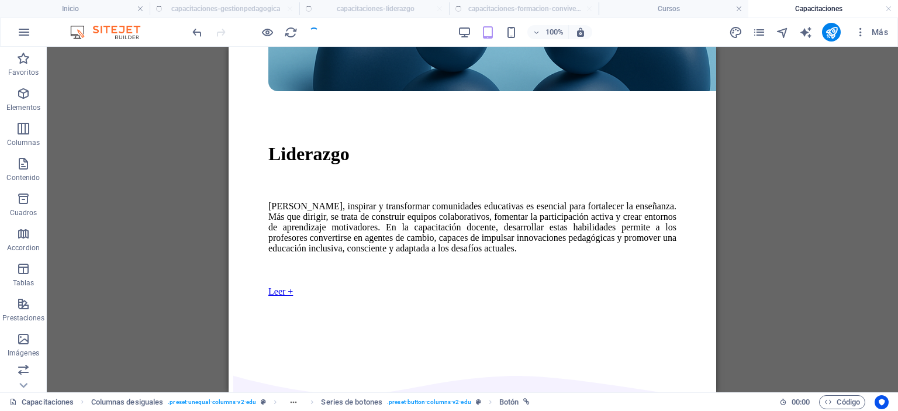
scroll to position [234, 0]
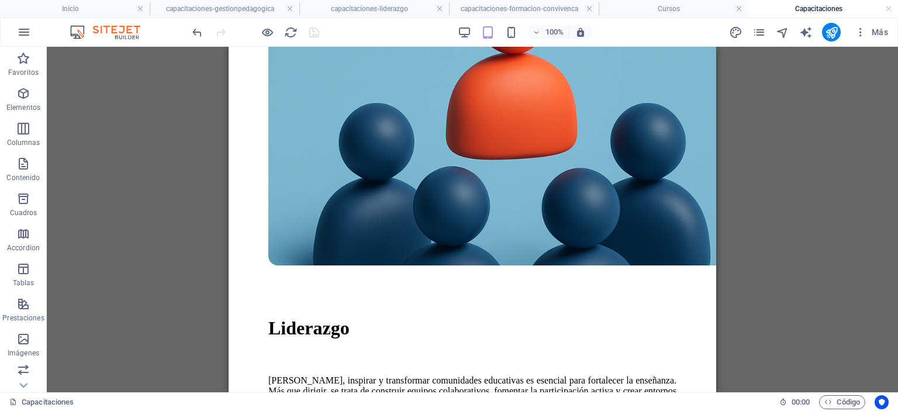
click at [129, 245] on div "H1 Columnas desiguales Contenedor Contenedor Contenedor Contenedor Imagen Conte…" at bounding box center [472, 219] width 851 height 345
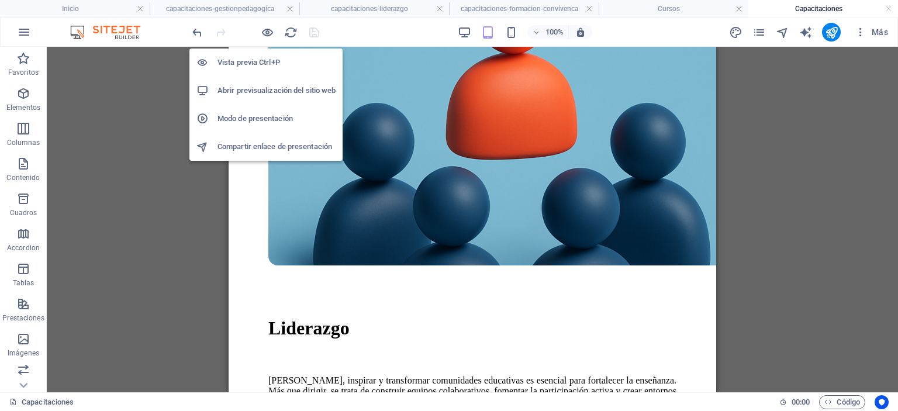
click at [248, 63] on h6 "Vista previa Ctrl+P" at bounding box center [276, 63] width 118 height 14
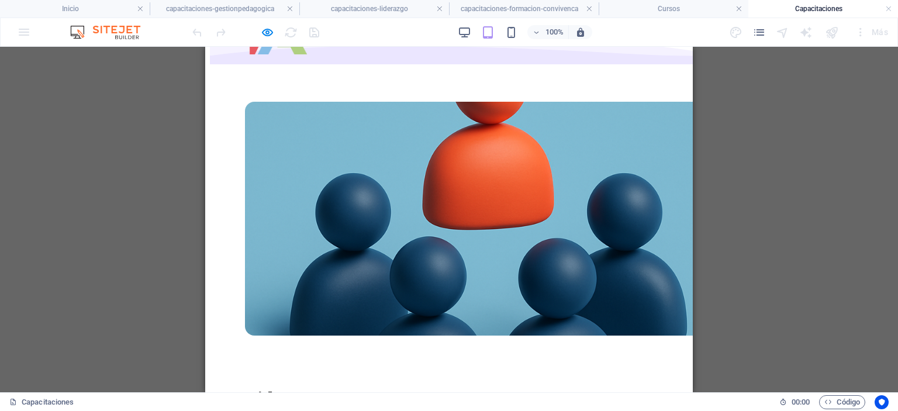
scroll to position [0, 0]
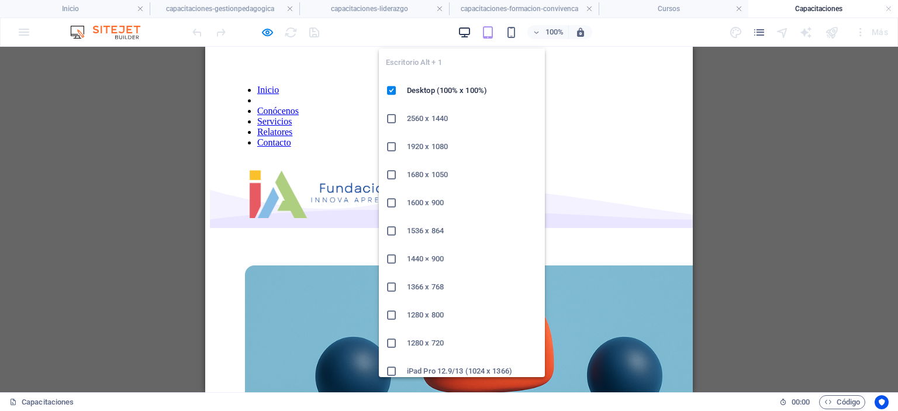
click at [464, 30] on icon "button" at bounding box center [464, 32] width 13 height 13
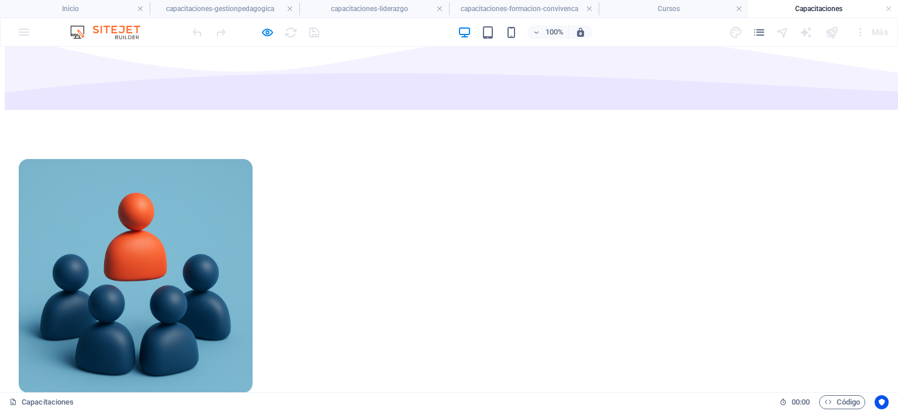
scroll to position [292, 0]
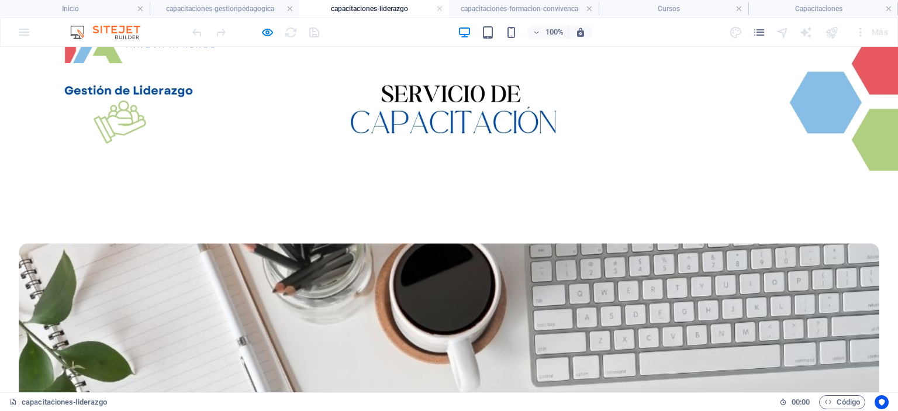
scroll to position [0, 0]
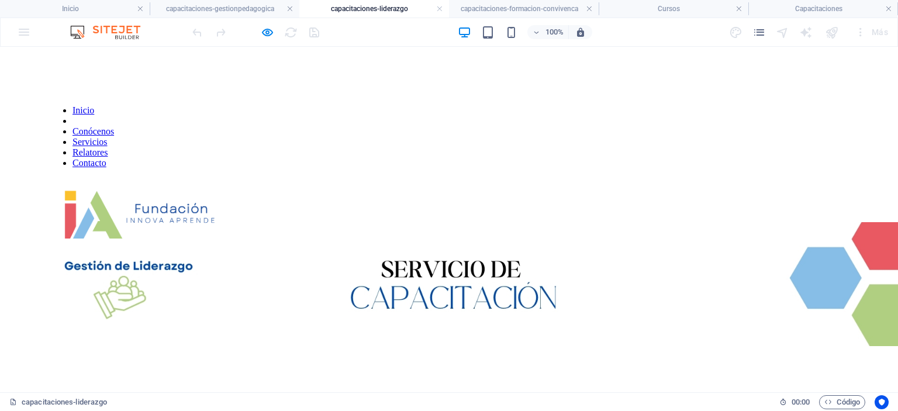
click at [108, 137] on link "Servicios" at bounding box center [89, 142] width 35 height 10
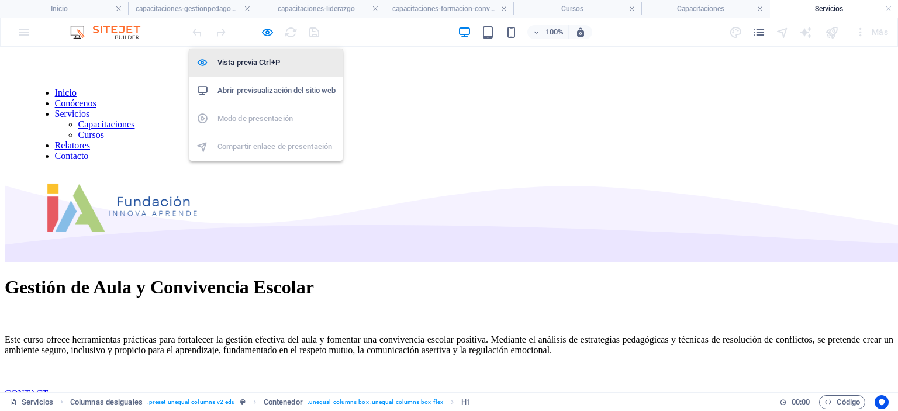
click at [260, 57] on h6 "Vista previa Ctrl+P" at bounding box center [276, 63] width 118 height 14
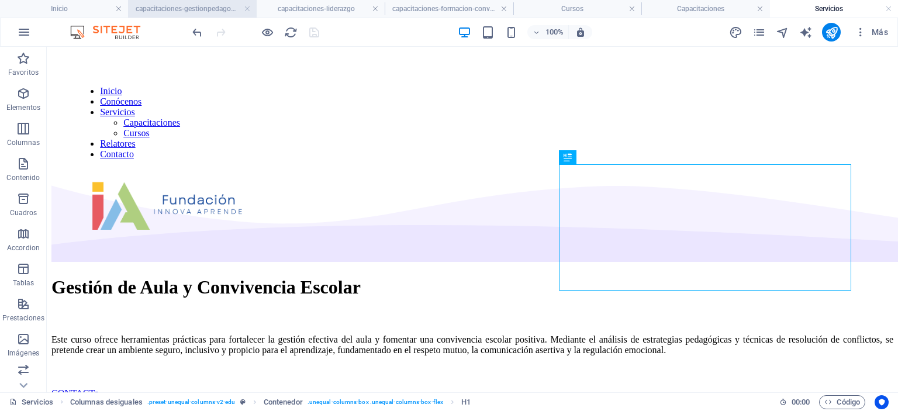
click at [188, 8] on h4 "capacitaciones-gestionpedagogica" at bounding box center [192, 8] width 128 height 13
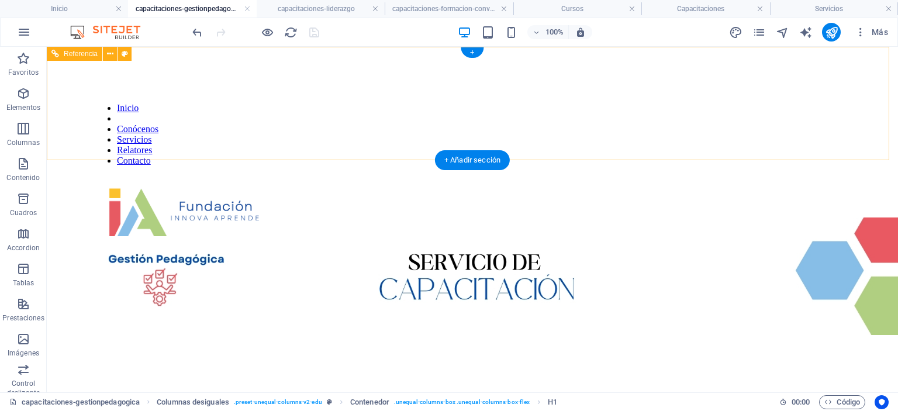
click at [489, 105] on nav "Inicio Conócenos Servicios Relatores Contacto" at bounding box center [472, 134] width 757 height 63
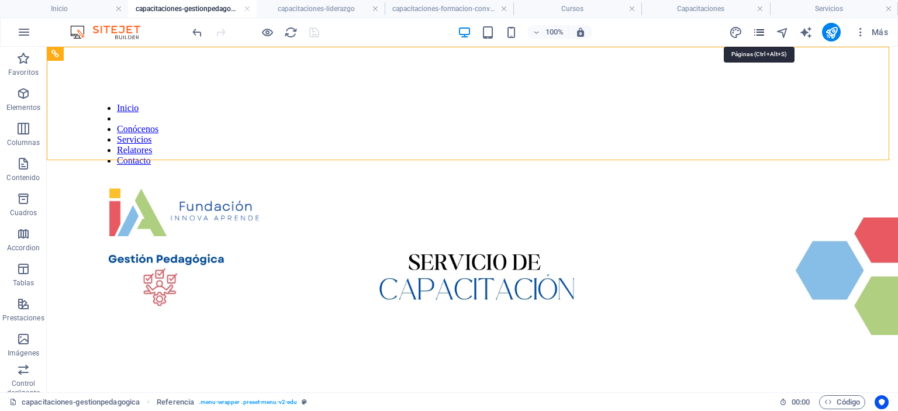
click at [762, 32] on icon "pages" at bounding box center [758, 32] width 13 height 13
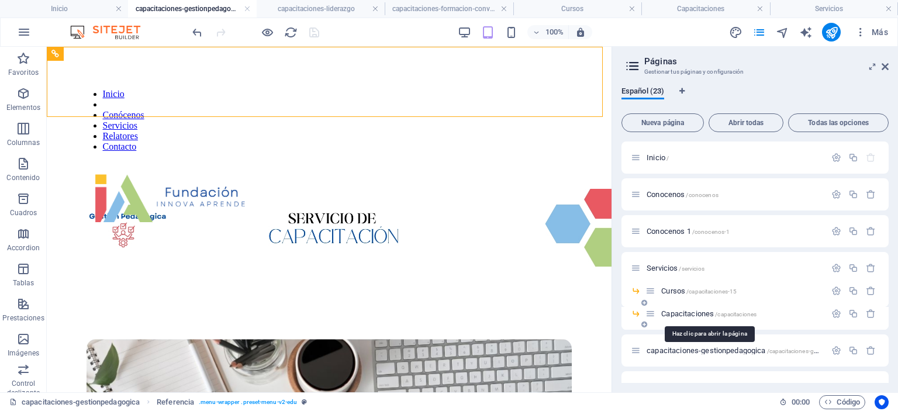
click at [697, 317] on span "Capacitaciones /capacitaciones" at bounding box center [708, 313] width 95 height 9
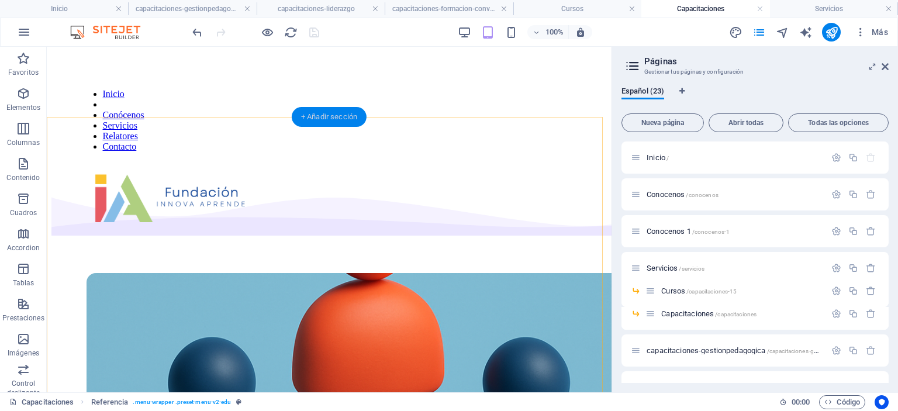
click at [321, 117] on div "+ Añadir sección" at bounding box center [329, 117] width 75 height 20
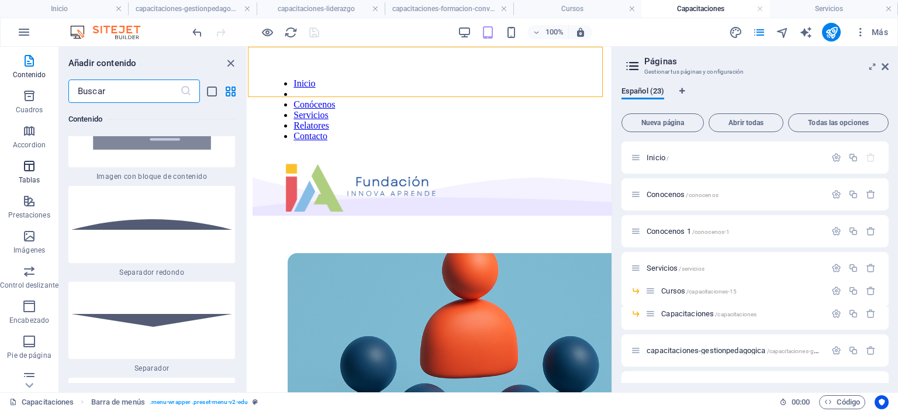
scroll to position [117, 0]
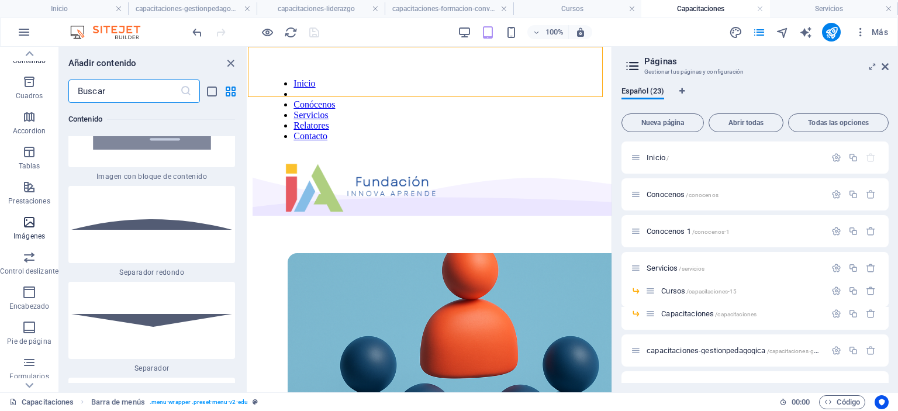
click at [29, 236] on p "Imágenes" at bounding box center [29, 235] width 32 height 9
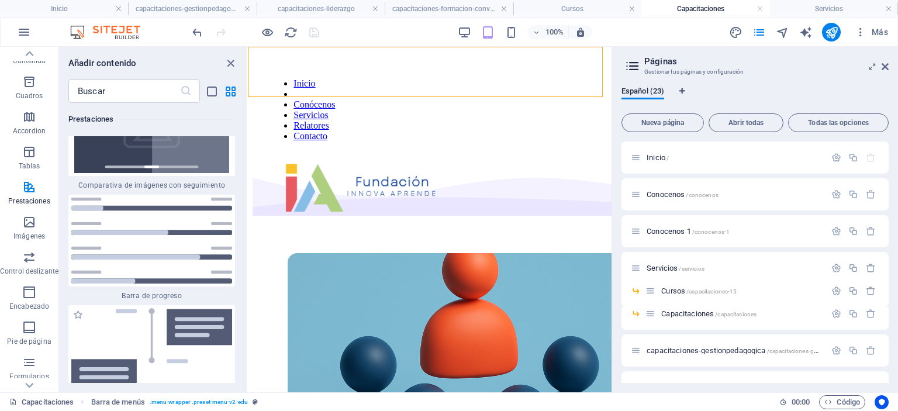
scroll to position [9615, 0]
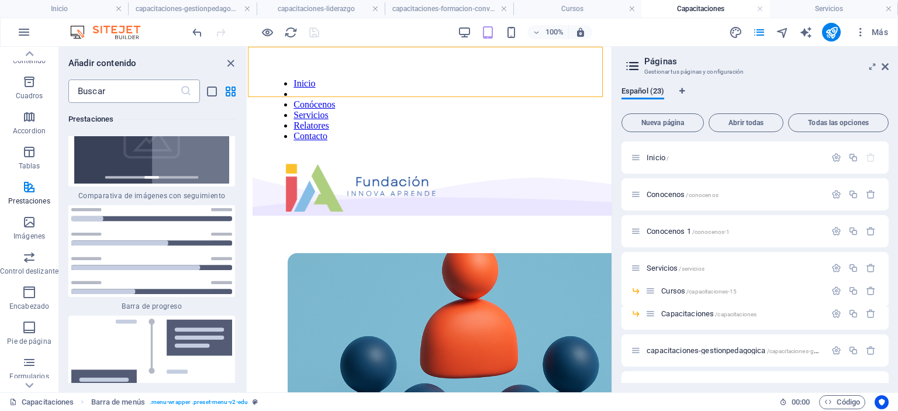
click at [159, 94] on input "text" at bounding box center [124, 90] width 112 height 23
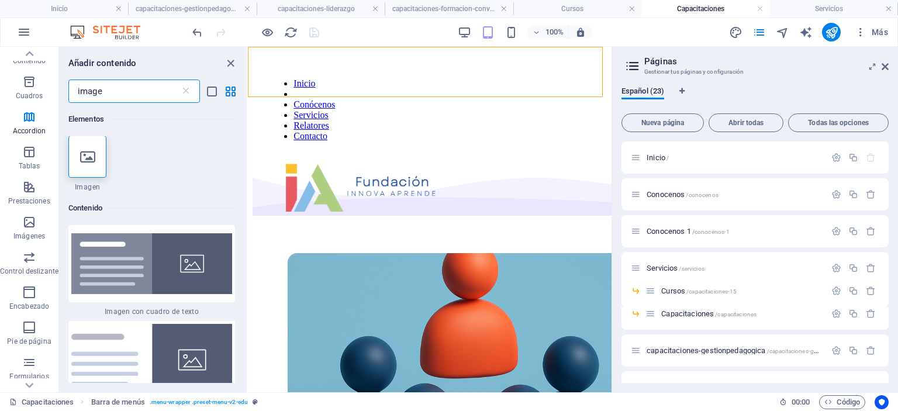
scroll to position [0, 0]
type input "image"
click at [88, 168] on div at bounding box center [87, 157] width 38 height 42
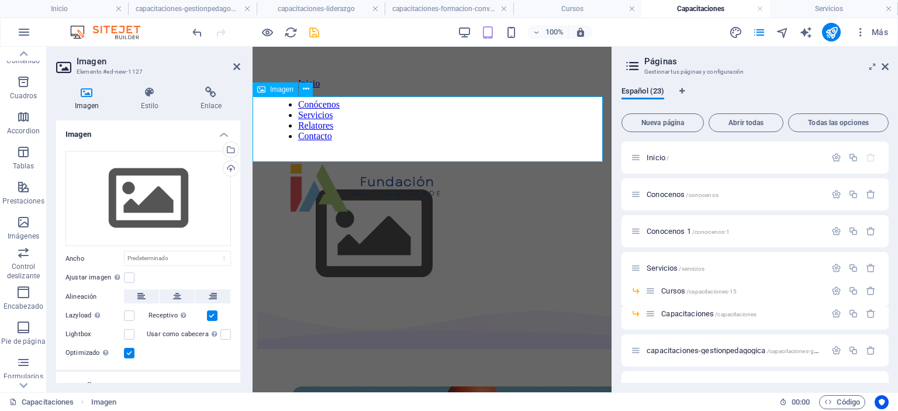
click at [320, 168] on figure at bounding box center [432, 235] width 350 height 134
click at [181, 204] on div "Arrastra archivos aquí, haz clic para escoger archivos o selecciona archivos de…" at bounding box center [147, 199] width 165 height 96
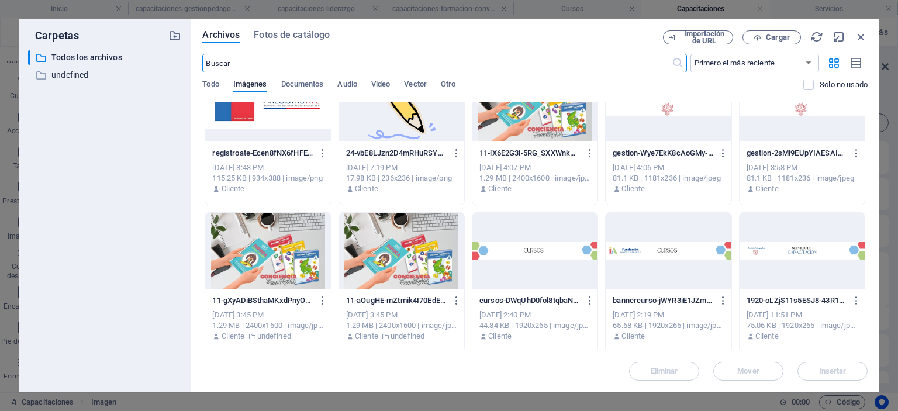
scroll to position [58, 0]
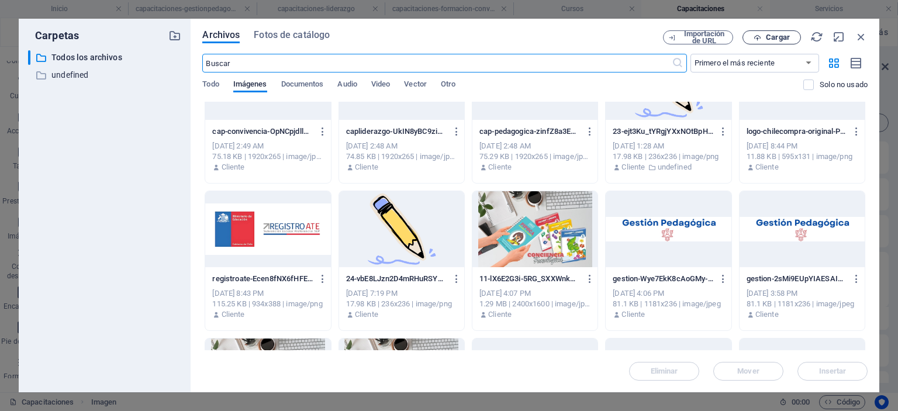
click at [762, 37] on span "Cargar" at bounding box center [772, 38] width 48 height 8
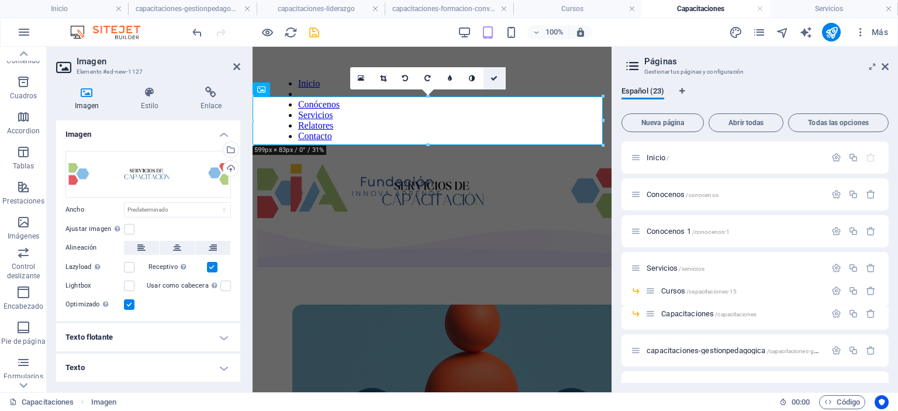
click at [496, 78] on icon at bounding box center [493, 78] width 7 height 7
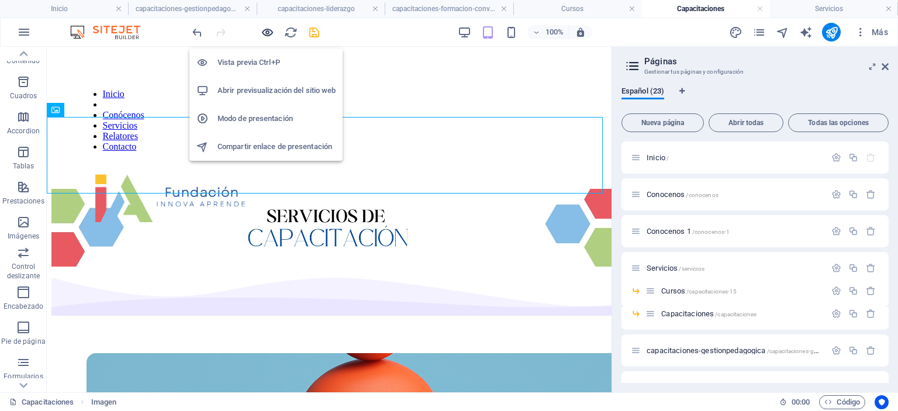
click at [271, 32] on icon "button" at bounding box center [267, 32] width 13 height 13
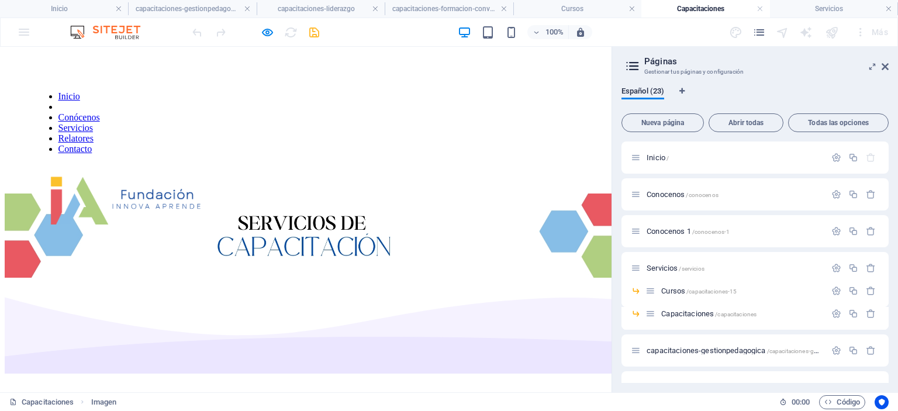
click at [165, 164] on img at bounding box center [122, 199] width 175 height 71
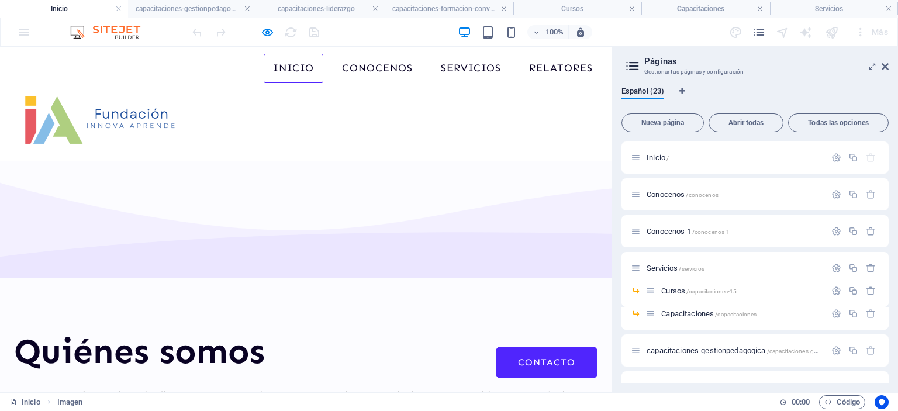
scroll to position [0, 0]
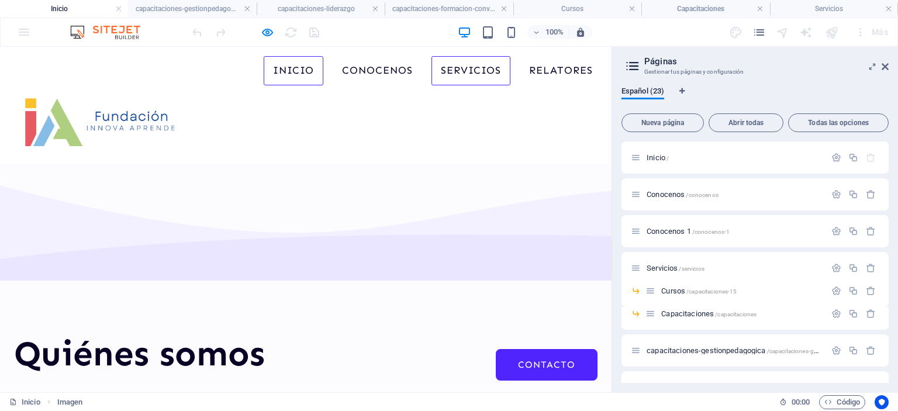
click at [451, 130] on link "Capacitaciones" at bounding box center [475, 134] width 88 height 27
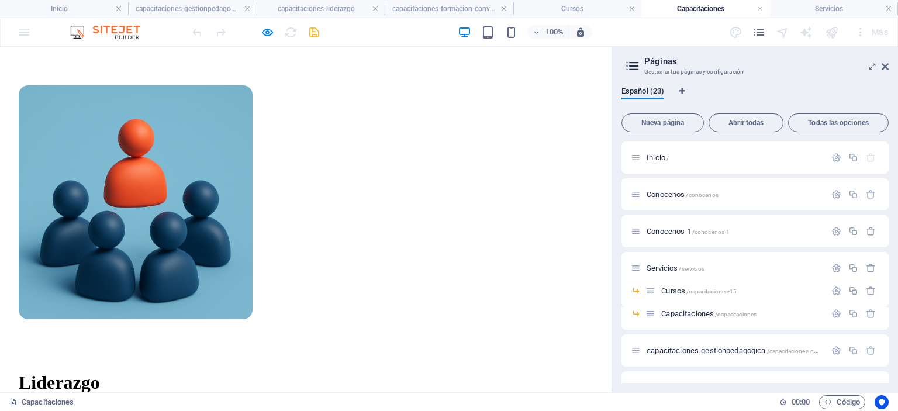
scroll to position [351, 0]
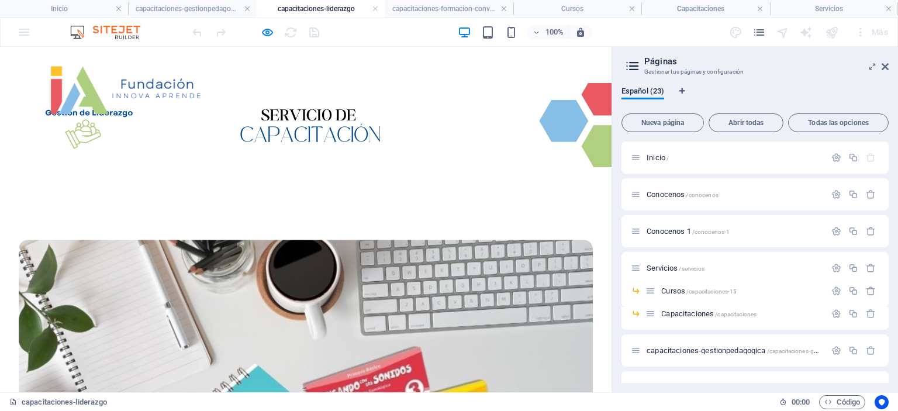
scroll to position [0, 0]
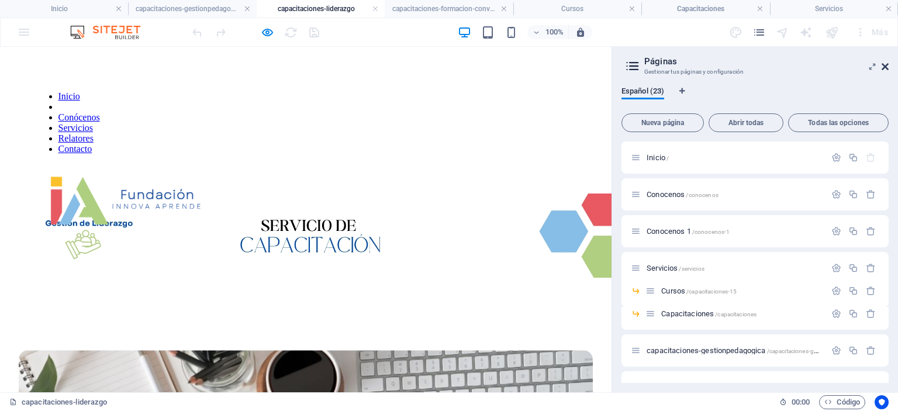
click at [884, 68] on icon at bounding box center [884, 66] width 7 height 9
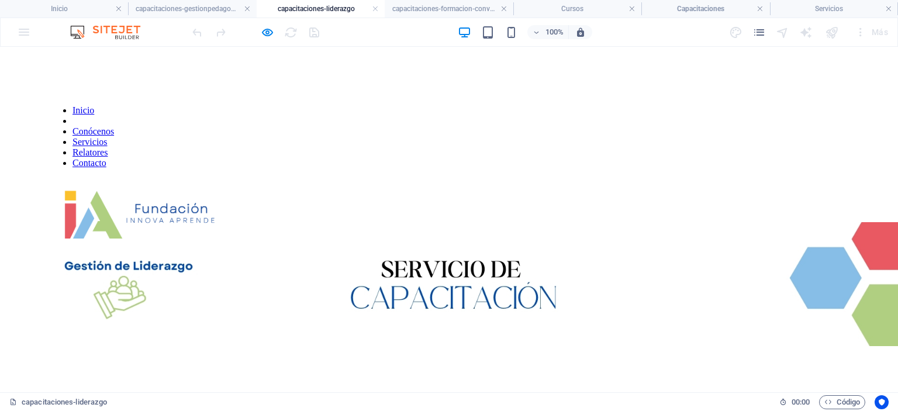
click at [200, 178] on img at bounding box center [136, 213] width 175 height 71
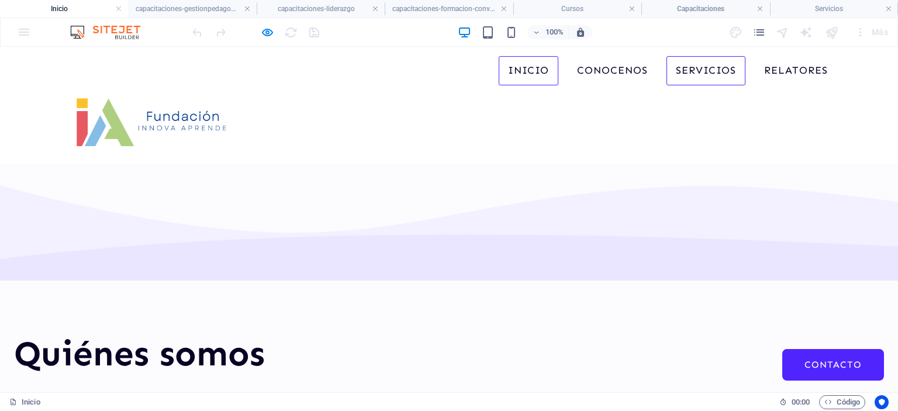
click at [688, 132] on link "Capacitaciones" at bounding box center [710, 134] width 88 height 27
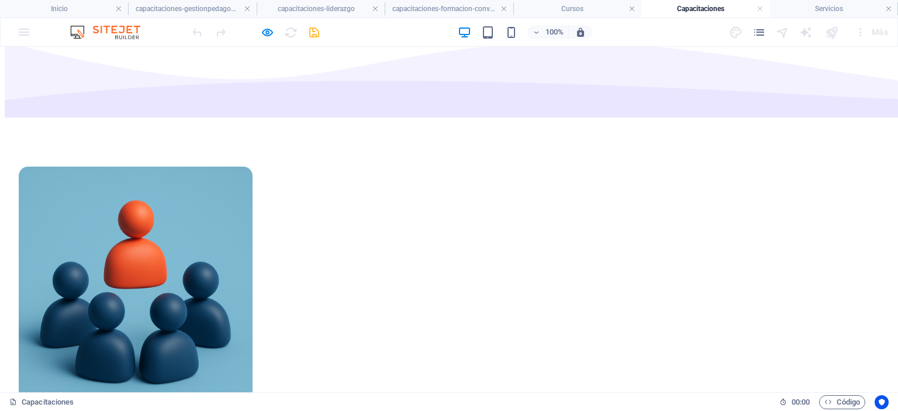
scroll to position [351, 0]
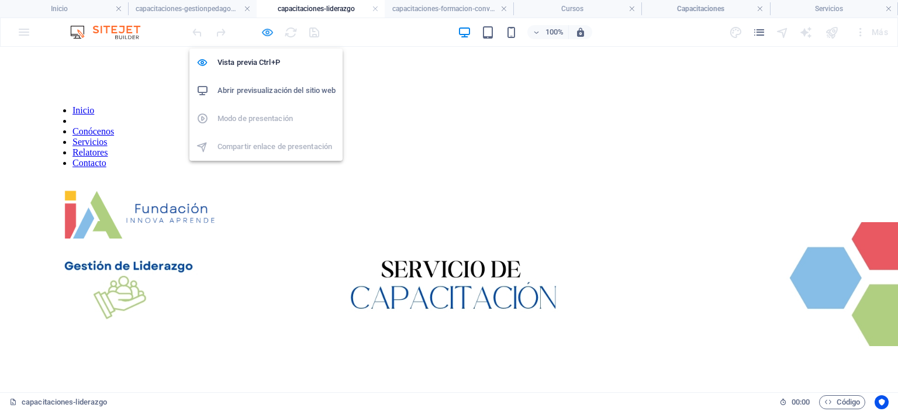
click at [265, 26] on icon "button" at bounding box center [267, 32] width 13 height 13
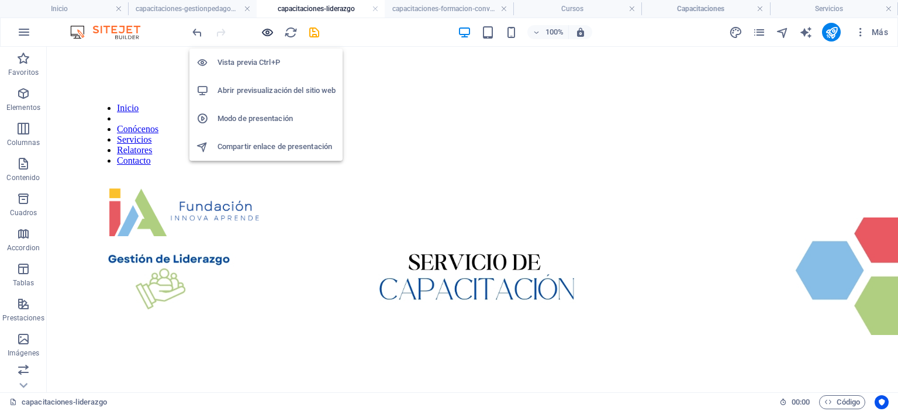
click at [271, 33] on icon "button" at bounding box center [267, 32] width 13 height 13
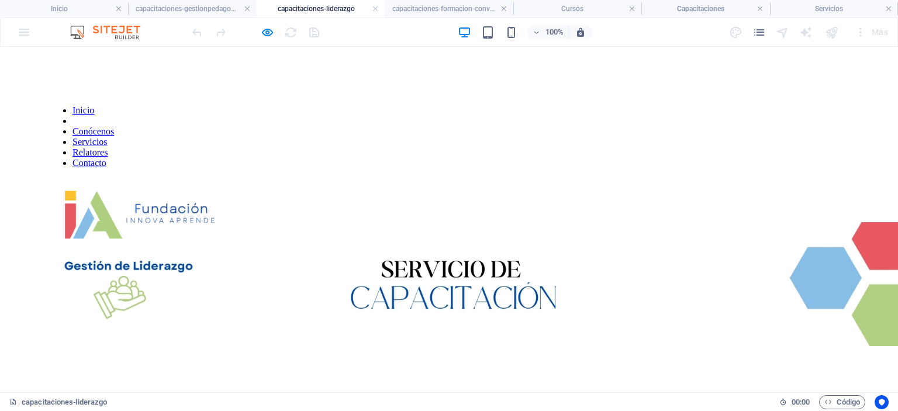
click at [178, 178] on img at bounding box center [136, 213] width 175 height 71
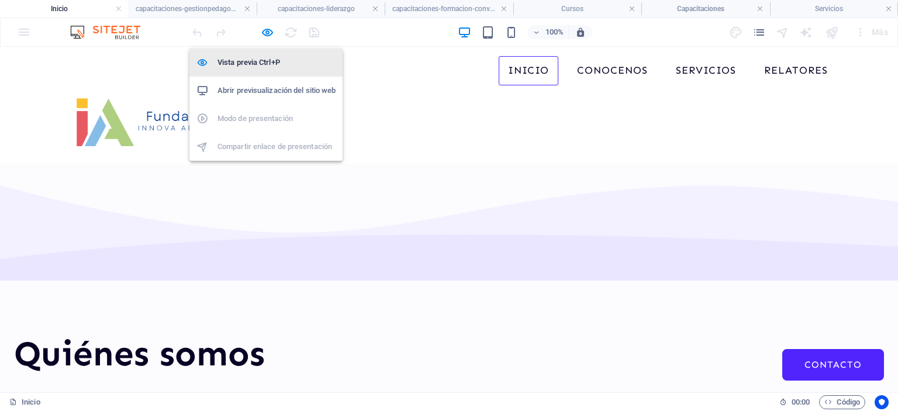
click at [268, 63] on h6 "Vista previa Ctrl+P" at bounding box center [276, 63] width 118 height 14
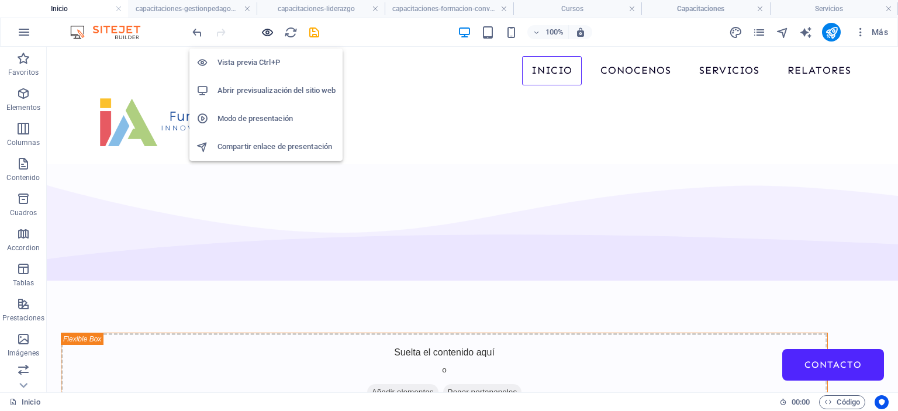
click at [269, 30] on icon "button" at bounding box center [267, 32] width 13 height 13
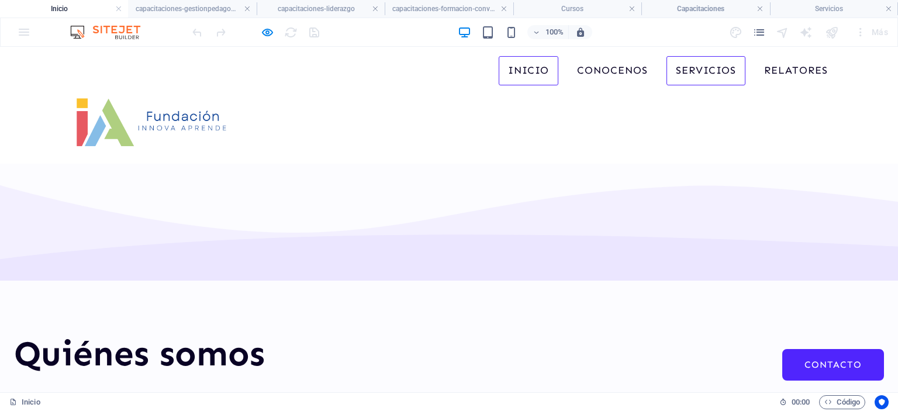
click at [694, 134] on link "Capacitaciones" at bounding box center [710, 134] width 88 height 27
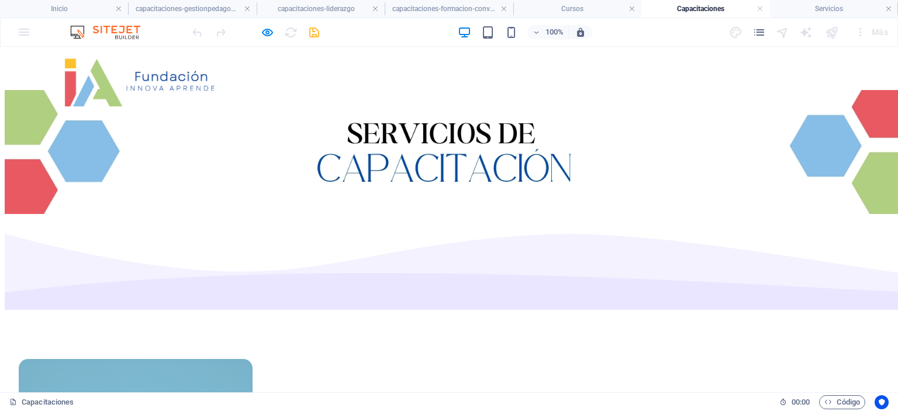
scroll to position [234, 0]
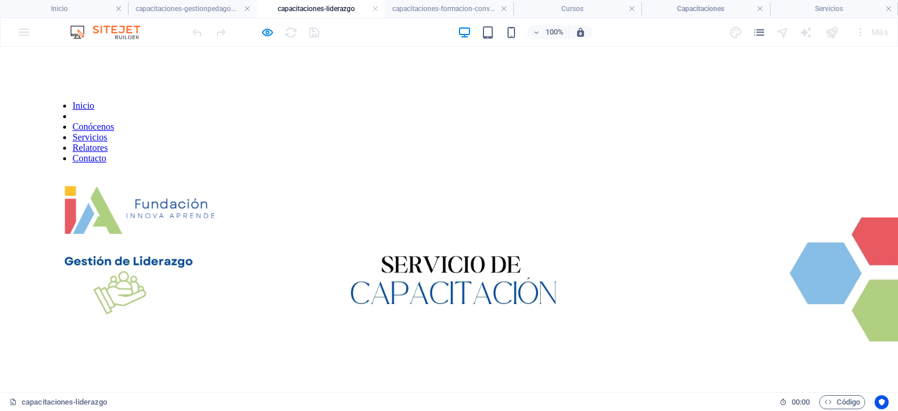
scroll to position [0, 0]
